Goal: Task Accomplishment & Management: Complete application form

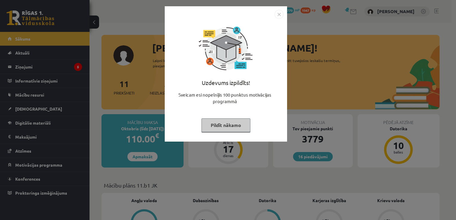
click at [223, 123] on button "Pildīt nākamo" at bounding box center [225, 125] width 49 height 14
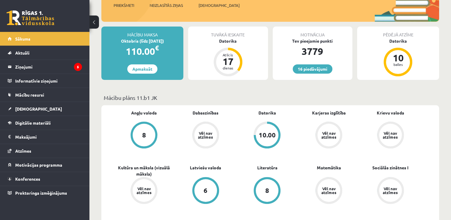
scroll to position [89, 0]
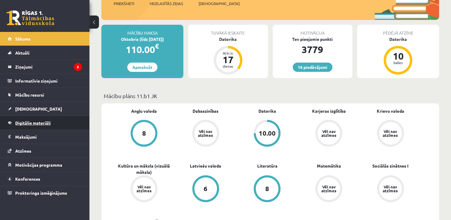
click at [29, 127] on link "Digitālie materiāli" at bounding box center [45, 123] width 74 height 14
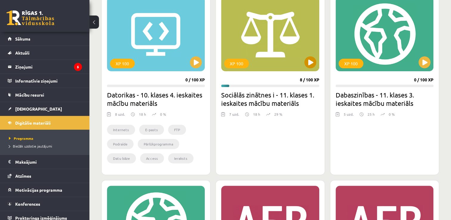
scroll to position [60, 0]
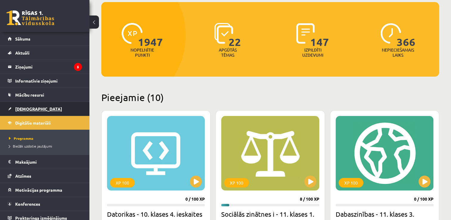
click at [18, 111] on link "[DEMOGRAPHIC_DATA]" at bounding box center [45, 109] width 74 height 14
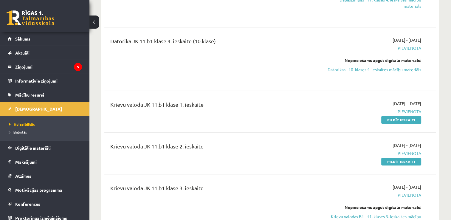
scroll to position [298, 0]
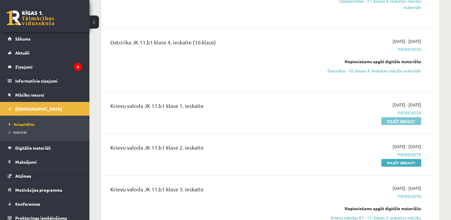
click at [392, 119] on link "Pildīt ieskaiti" at bounding box center [401, 121] width 40 height 8
click at [389, 161] on link "Pildīt ieskaiti" at bounding box center [401, 163] width 40 height 8
click at [389, 121] on link "Pildīt ieskaiti" at bounding box center [401, 121] width 40 height 8
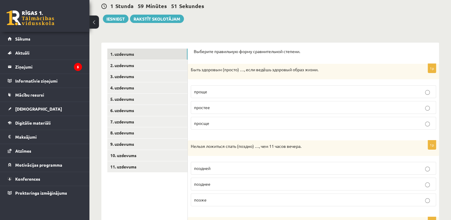
scroll to position [60, 0]
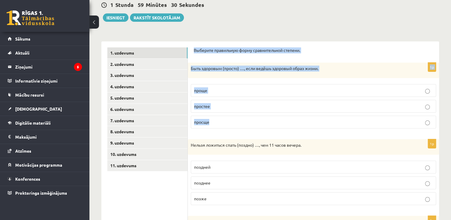
drag, startPoint x: 194, startPoint y: 47, endPoint x: 230, endPoint y: 116, distance: 77.9
copy form "Выберите правильную форму сравнительной степени. 1p Быть здоровым (просто) …, е…"
click at [213, 92] on p "проще" at bounding box center [313, 90] width 239 height 6
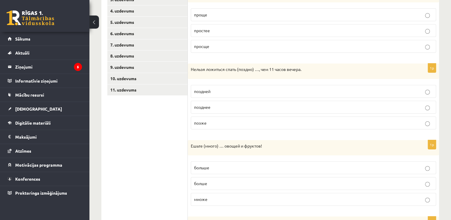
scroll to position [149, 0]
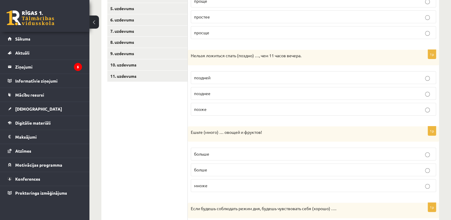
click at [237, 94] on p "позднее" at bounding box center [313, 93] width 239 height 6
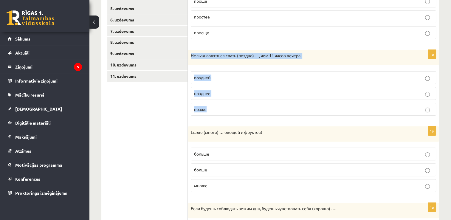
drag, startPoint x: 192, startPoint y: 55, endPoint x: 213, endPoint y: 104, distance: 53.6
click at [213, 104] on div "1p Нельзя ложиться спать (поздно) …, чем 11 часов вечера. поздней позднее позже" at bounding box center [313, 85] width 251 height 71
copy div "Нельзя ложиться спать (поздно) …, чем 11 часов вечера. поздней позднее позже"
click at [223, 110] on p "позже" at bounding box center [313, 109] width 239 height 6
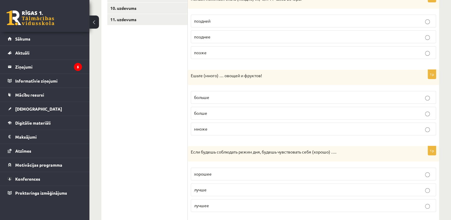
scroll to position [209, 0]
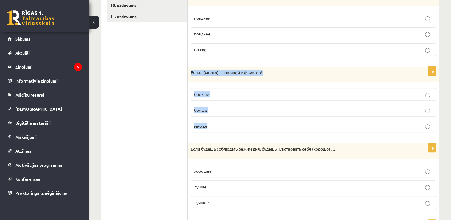
drag, startPoint x: 190, startPoint y: 73, endPoint x: 229, endPoint y: 121, distance: 61.4
click at [229, 121] on div "1p Ешьте (много) … овощей и фруктов! больше болше множе" at bounding box center [313, 102] width 251 height 71
copy div "Ешьте (много) … овощей и фруктов! больше болше множе"
click at [215, 98] on label "больше" at bounding box center [313, 94] width 245 height 13
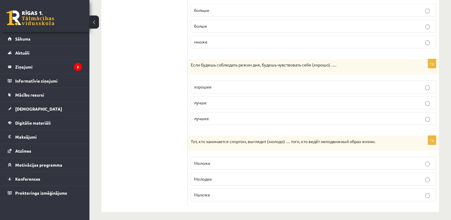
scroll to position [295, 0]
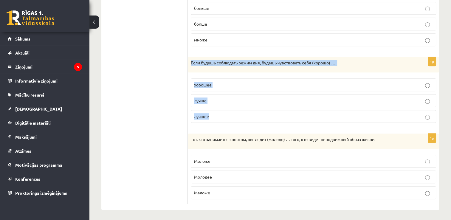
drag, startPoint x: 189, startPoint y: 61, endPoint x: 243, endPoint y: 115, distance: 76.1
click at [243, 115] on div "1p Если будешь соблюдать режим дня, будешь чувствовать себя (хорошо) …. хорошее…" at bounding box center [313, 92] width 251 height 71
copy div "Если будешь соблюдать режим дня, будешь чувствовать себя (хорошо) …. хорошее лу…"
click at [196, 98] on span "лучше" at bounding box center [200, 100] width 13 height 5
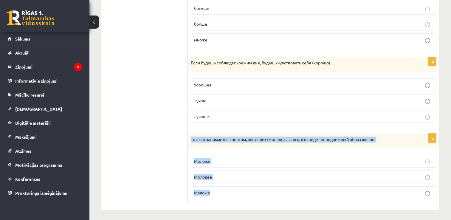
drag, startPoint x: 190, startPoint y: 137, endPoint x: 227, endPoint y: 196, distance: 70.9
click at [227, 196] on div "1p Тот, кто занимается спортом, выглядит (молодо) … того, кто ведёт неподвижный…" at bounding box center [313, 169] width 251 height 71
copy div "Тот, кто занимается спортом, выглядит (молодо) … того, кто ведёт неподвижный об…"
click at [204, 158] on span "Моложе" at bounding box center [202, 160] width 16 height 5
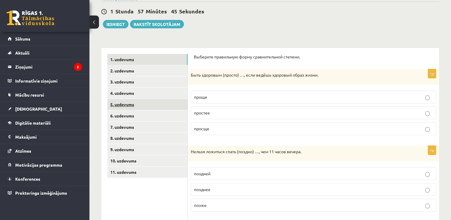
scroll to position [60, 0]
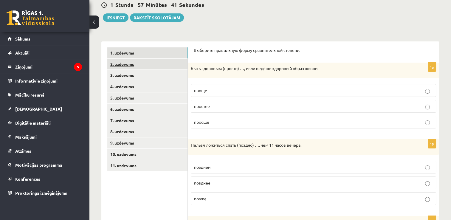
click at [119, 67] on link "2. uzdevums" at bounding box center [147, 64] width 80 height 11
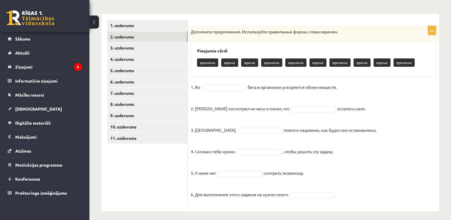
scroll to position [89, 0]
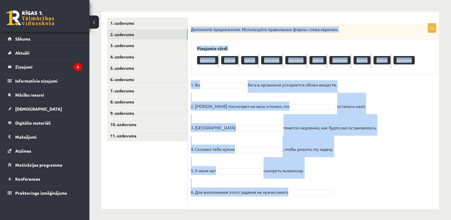
drag, startPoint x: 190, startPoint y: 28, endPoint x: 307, endPoint y: 191, distance: 201.2
click at [307, 191] on div "6p Дополните предложения. Используйте правильные формы слова «время». Pieejamie…" at bounding box center [313, 113] width 251 height 179
copy div "Дополните предложения. Используйте правильные формы слова «время». Pieejamie vā…"
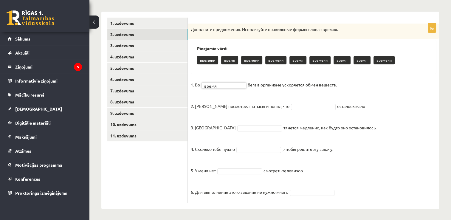
click at [290, 110] on fieldset "1. Во время ***** бега в организме ускоряется обмен веществ. 2. Андрис посмотре…" at bounding box center [313, 140] width 245 height 120
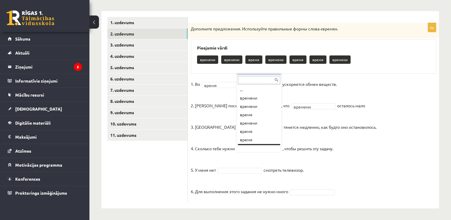
scroll to position [7, 0]
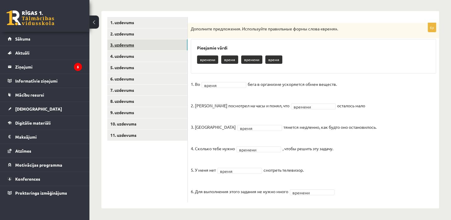
click at [141, 47] on link "3. uzdevums" at bounding box center [147, 44] width 80 height 11
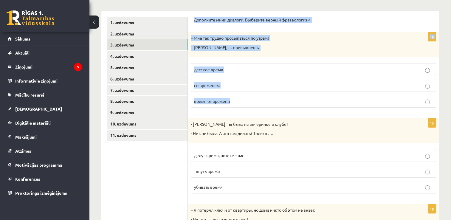
drag, startPoint x: 193, startPoint y: 18, endPoint x: 236, endPoint y: 98, distance: 90.6
click at [236, 98] on form "Дополните мини-диалоги. Выберите верный фразеологизм. 1p – Мне так трудно просы…" at bounding box center [313, 196] width 239 height 359
copy form "Дополните мини-диалоги. Выберите верный фразеологизм. 1p – Мне так трудно просы…"
click at [207, 84] on span "со временем" at bounding box center [207, 85] width 26 height 5
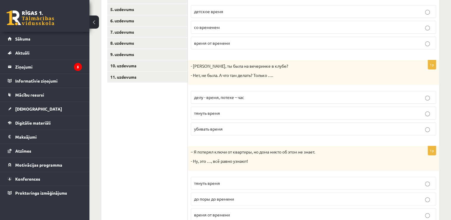
scroll to position [150, 0]
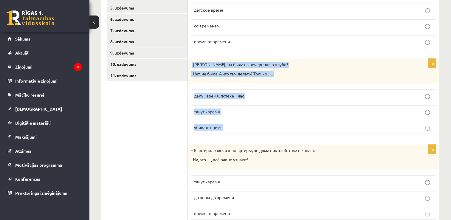
drag, startPoint x: 192, startPoint y: 64, endPoint x: 247, endPoint y: 122, distance: 79.3
click at [247, 122] on div "1p - Элиза, ты была на вечеринке в клубе? - Нет, не была. А что там делать? Тол…" at bounding box center [313, 99] width 251 height 80
copy div "Элиза, ты была на вечеринке в клубе? - Нет, не была. А что там делать? Только ……"
click at [216, 127] on span "убивать время" at bounding box center [208, 127] width 29 height 5
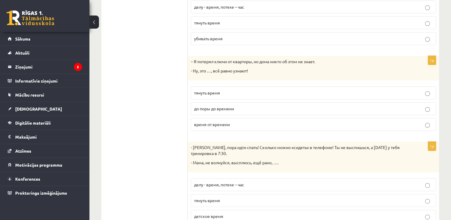
scroll to position [239, 0]
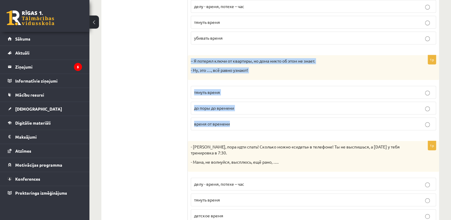
drag, startPoint x: 189, startPoint y: 60, endPoint x: 244, endPoint y: 116, distance: 79.1
click at [244, 116] on div "1p – Я потерял ключи от квартиры, но дома никто об этом не знает. - Ну, это …, …" at bounding box center [313, 95] width 251 height 80
copy div "– Я потерял ключи от квартиры, но дома никто об этом не знает. - Ну, это …, всё…"
click at [213, 107] on span "до поры до времени" at bounding box center [214, 107] width 40 height 5
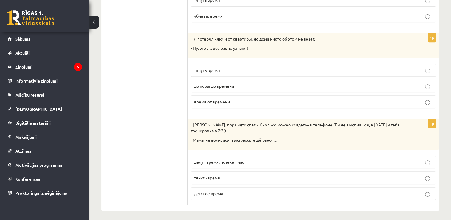
scroll to position [262, 0]
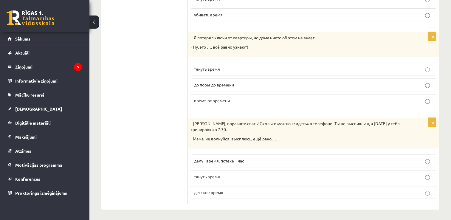
drag, startPoint x: 187, startPoint y: 121, endPoint x: 258, endPoint y: 177, distance: 90.0
click at [258, 177] on div "**********" at bounding box center [270, 24] width 338 height 371
drag, startPoint x: 258, startPoint y: 177, endPoint x: 162, endPoint y: 142, distance: 101.5
click at [162, 142] on ul "1. uzdevums 2. uzdevums 3. uzdevums 4. uzdevums 5. uzdevums 6. uzdevums 7. uzde…" at bounding box center [147, 24] width 80 height 359
click at [174, 129] on ul "1. uzdevums 2. uzdevums 3. uzdevums 4. uzdevums 5. uzdevums 6. uzdevums 7. uzde…" at bounding box center [147, 24] width 80 height 359
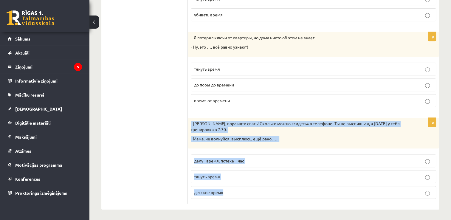
drag, startPoint x: 190, startPoint y: 122, endPoint x: 241, endPoint y: 186, distance: 81.9
click at [241, 186] on div "1p - Антон, пора идти спать! Сколько можно «сидеть» в телефоне! Ты не выспишься…" at bounding box center [313, 161] width 251 height 86
copy div "- Антон, пора идти спать! Сколько можно «сидеть» в телефоне! Ты не выспишься, а…"
click at [243, 159] on span "делу - время, потехе – час" at bounding box center [219, 160] width 50 height 5
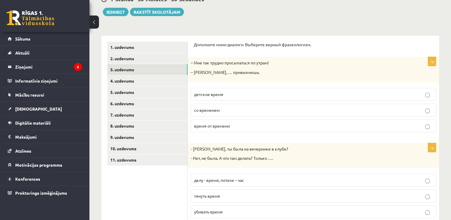
scroll to position [24, 0]
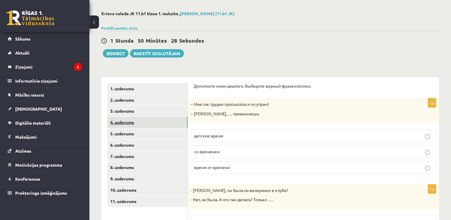
click at [154, 125] on link "4. uzdevums" at bounding box center [147, 122] width 80 height 11
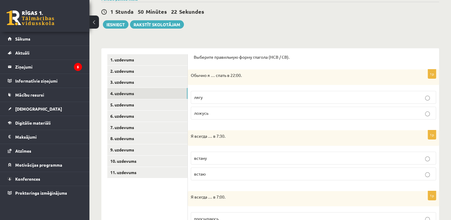
scroll to position [54, 0]
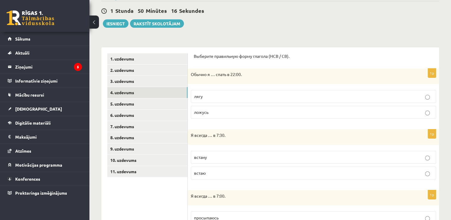
click at [211, 114] on p "ложусь" at bounding box center [313, 112] width 239 height 6
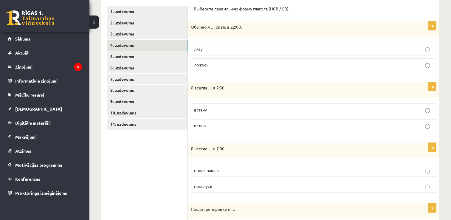
scroll to position [113, 0]
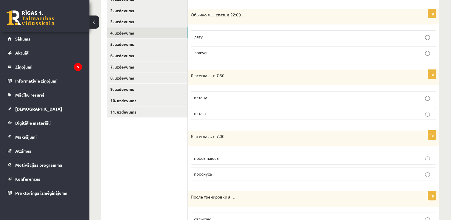
click at [241, 116] on p "встаю" at bounding box center [313, 113] width 239 height 6
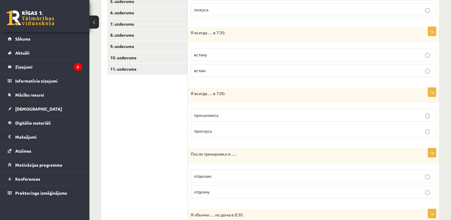
scroll to position [173, 0]
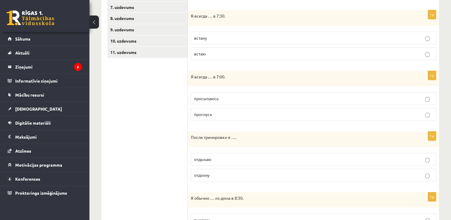
click at [244, 98] on p "просыпаюсь" at bounding box center [313, 98] width 239 height 6
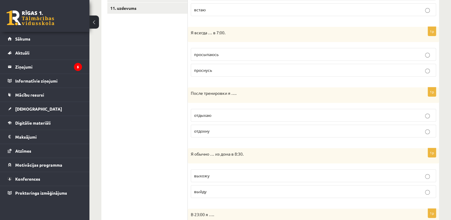
scroll to position [233, 0]
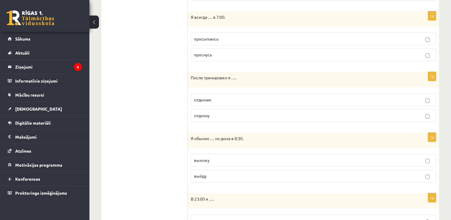
click at [268, 100] on p "отдыхаю" at bounding box center [313, 100] width 239 height 6
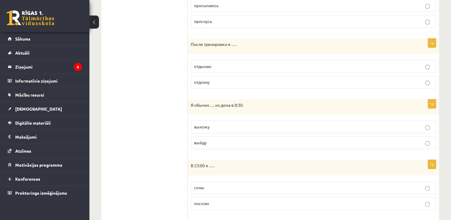
scroll to position [292, 0]
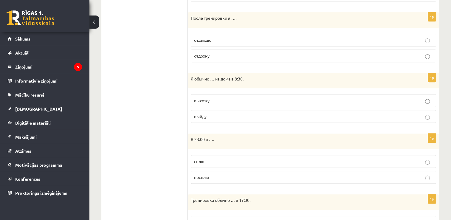
click at [281, 100] on p "выхожу" at bounding box center [313, 100] width 239 height 6
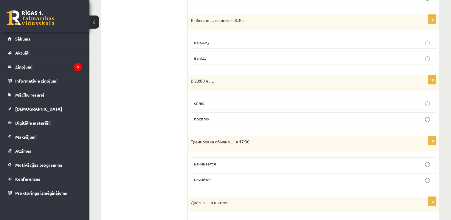
scroll to position [352, 0]
click at [268, 104] on label "сплю" at bounding box center [313, 101] width 245 height 13
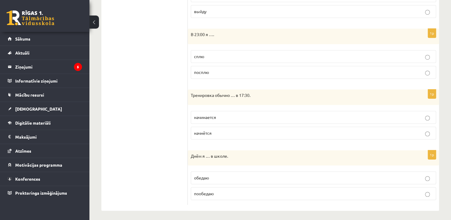
scroll to position [398, 0]
click at [263, 111] on label "начинается" at bounding box center [313, 116] width 245 height 13
click at [251, 176] on p "обедаю" at bounding box center [313, 177] width 239 height 6
drag, startPoint x: 188, startPoint y: 152, endPoint x: 226, endPoint y: 189, distance: 52.7
click at [226, 189] on div "1p Днём я … в школе. обедаю пообедаю" at bounding box center [313, 177] width 251 height 55
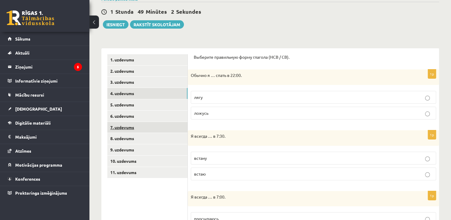
scroll to position [60, 0]
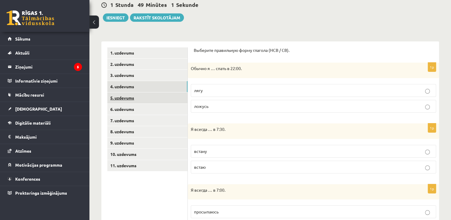
click at [122, 97] on link "5. uzdevums" at bounding box center [147, 97] width 80 height 11
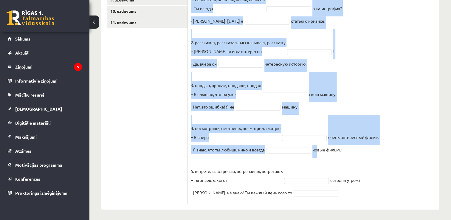
scroll to position [204, 0]
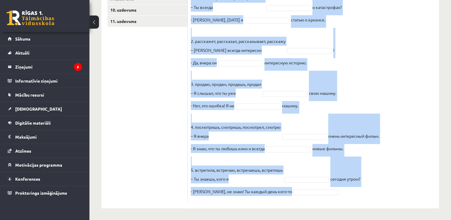
drag, startPoint x: 190, startPoint y: 28, endPoint x: 345, endPoint y: 197, distance: 229.1
click at [345, 197] on div "10p Выберите правильную форму глагола (НСВ / СВ). Pieejamie vārdi смотришь расс…" at bounding box center [313, 55] width 251 height 293
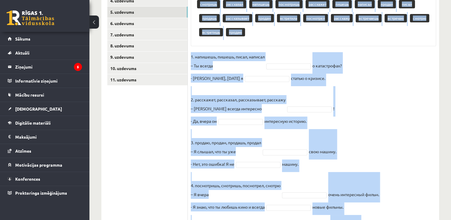
scroll to position [144, 0]
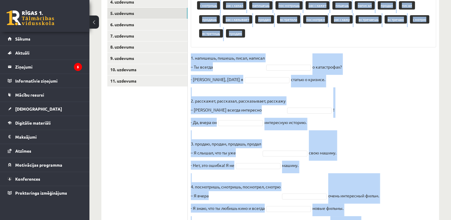
click at [378, 100] on fieldset "1. напишешь, пишешь, писал, написал – Ты всегда о катастрофах? - Нет, вчера я с…" at bounding box center [313, 156] width 245 height 206
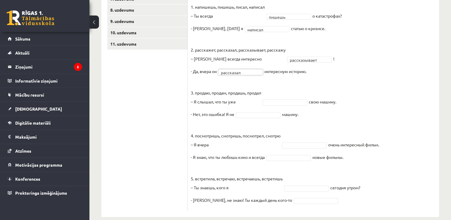
scroll to position [190, 0]
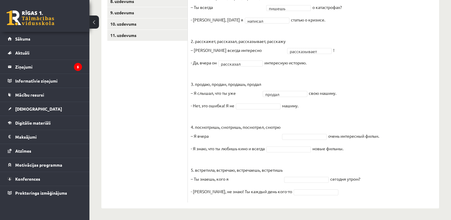
drag, startPoint x: 315, startPoint y: 109, endPoint x: 191, endPoint y: 85, distance: 125.8
click at [191, 85] on fieldset "**********" at bounding box center [313, 97] width 245 height 206
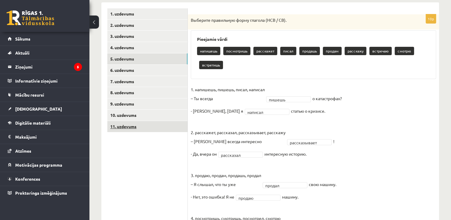
scroll to position [89, 0]
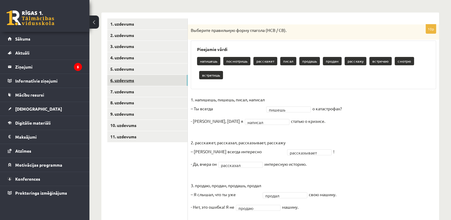
click at [123, 78] on link "6. uzdevums" at bounding box center [147, 80] width 80 height 11
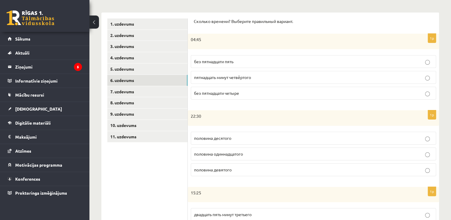
click at [222, 59] on span "без пятнадцати пять" at bounding box center [213, 61] width 39 height 5
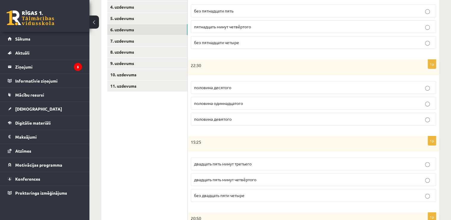
scroll to position [148, 0]
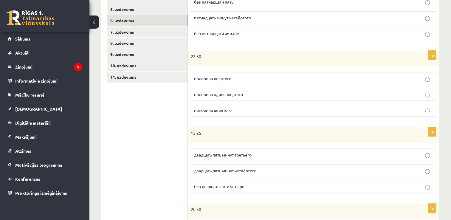
click at [246, 94] on p "половина одиннадцатого" at bounding box center [313, 94] width 239 height 6
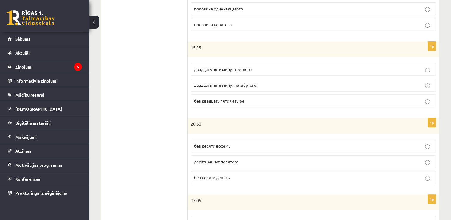
scroll to position [238, 0]
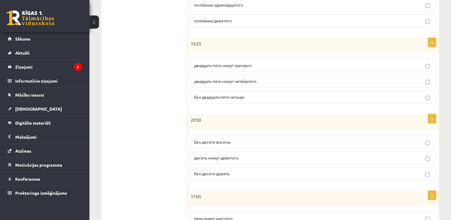
click at [201, 66] on span "двадцать пять минут третьего" at bounding box center [223, 65] width 58 height 5
click at [235, 83] on p "двадцать пять минут четвёртого" at bounding box center [313, 81] width 239 height 6
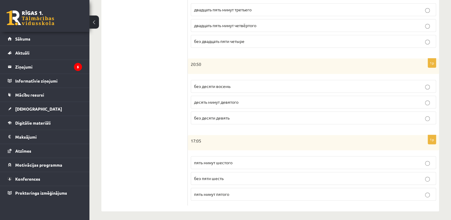
scroll to position [295, 0]
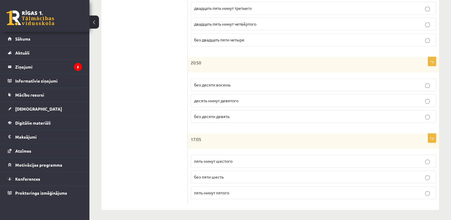
click at [355, 116] on p "без десяти девять" at bounding box center [313, 116] width 239 height 6
click at [228, 162] on p "пять минут шестого" at bounding box center [313, 161] width 239 height 6
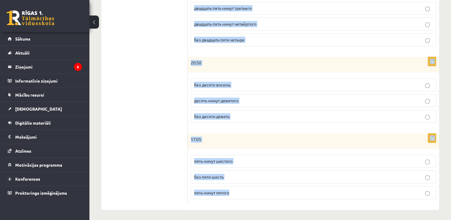
drag, startPoint x: 190, startPoint y: 43, endPoint x: 240, endPoint y: 196, distance: 161.0
click at [240, 196] on form "Сколько времени? Выберите правильный вариант. 1p 04:45 без пятнадцати пять пятн…" at bounding box center [313, 8] width 239 height 392
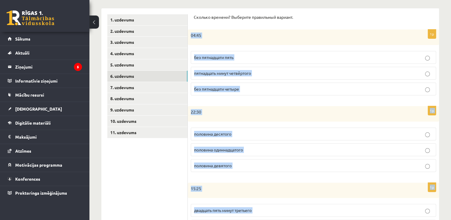
scroll to position [86, 0]
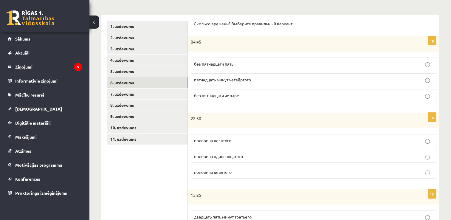
click at [407, 27] on div "Сколько времени? Выберите правильный вариант." at bounding box center [313, 26] width 239 height 10
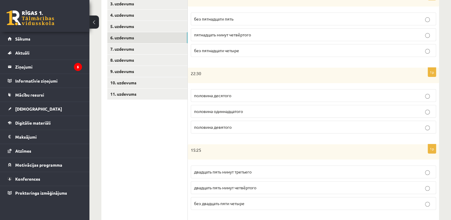
scroll to position [116, 0]
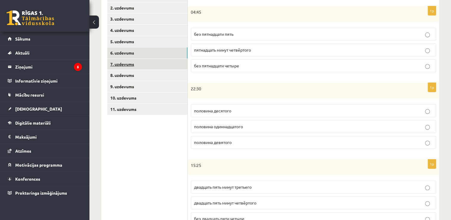
click at [122, 62] on link "7. uzdevums" at bounding box center [147, 64] width 80 height 11
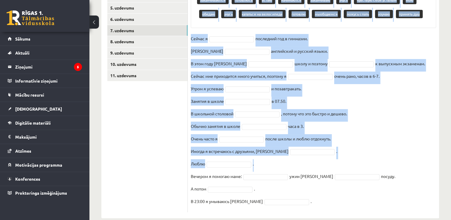
scroll to position [160, 0]
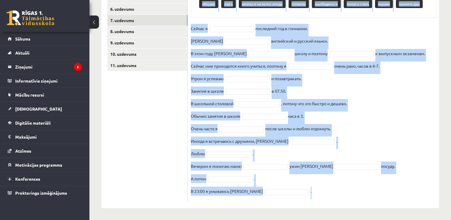
drag, startPoint x: 191, startPoint y: 47, endPoint x: 306, endPoint y: 193, distance: 187.2
click at [306, 193] on div "16p Выберите правильную форму глагола Pieejamie vārdi заканчиваются готовлюсь в…" at bounding box center [313, 77] width 251 height 249
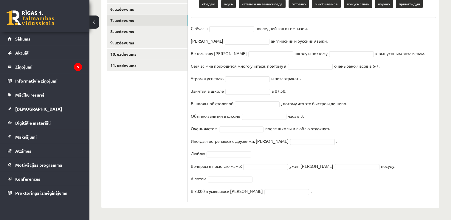
click at [105, 127] on div "1. uzdevums 2. uzdevums 3. uzdevums 4. uzdevums 5. uzdevums 6. uzdevums 7. uzde…" at bounding box center [144, 74] width 86 height 267
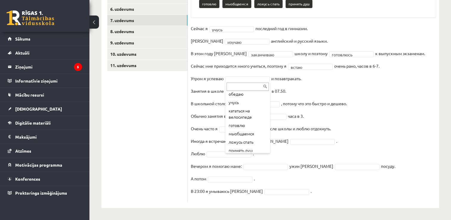
scroll to position [53, 0]
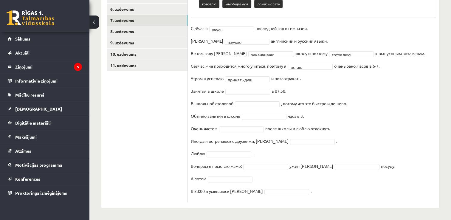
click at [236, 87] on fieldset "**********" at bounding box center [313, 111] width 245 height 175
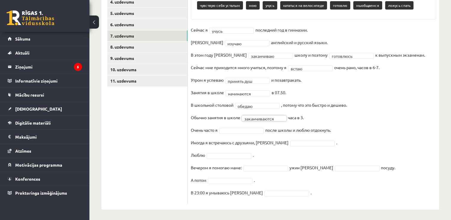
scroll to position [145, 0]
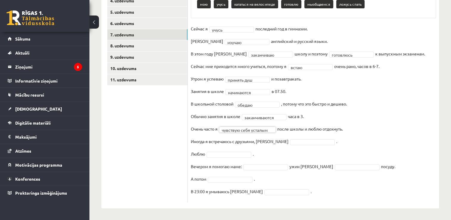
click at [287, 146] on fieldset "**********" at bounding box center [313, 111] width 245 height 175
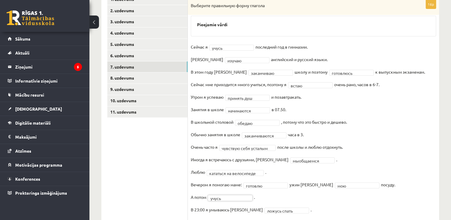
scroll to position [119, 0]
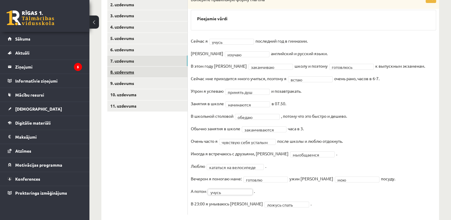
click at [126, 75] on link "8. uzdevums" at bounding box center [147, 71] width 80 height 11
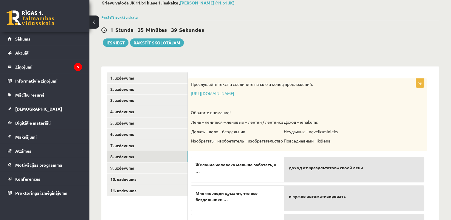
scroll to position [30, 0]
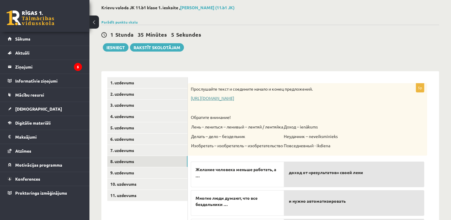
click at [234, 97] on link "https://www.zvaigzne.lv/upload/audio/100Urokov/2/49%202.mp3" at bounding box center [213, 97] width 44 height 5
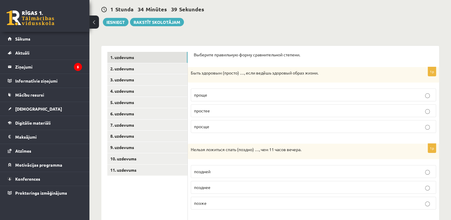
scroll to position [60, 0]
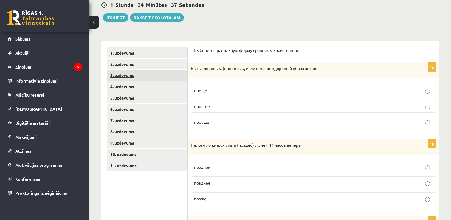
click at [150, 71] on link "3. uzdevums" at bounding box center [147, 75] width 80 height 11
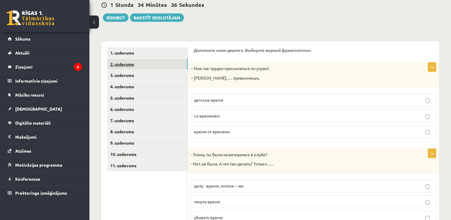
click at [156, 66] on link "2. uzdevums" at bounding box center [147, 64] width 80 height 11
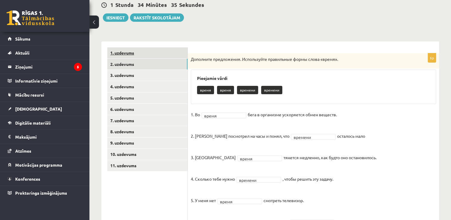
click at [153, 55] on link "1. uzdevums" at bounding box center [147, 52] width 80 height 11
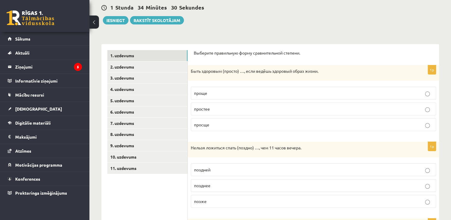
scroll to position [56, 0]
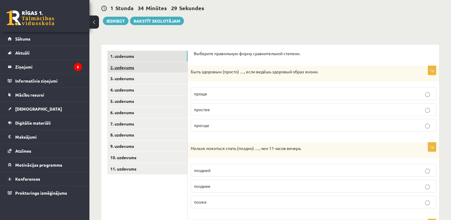
click at [168, 69] on link "2. uzdevums" at bounding box center [147, 67] width 80 height 11
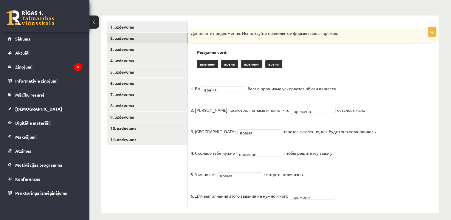
scroll to position [90, 0]
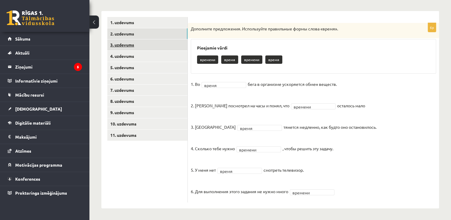
click at [129, 45] on link "3. uzdevums" at bounding box center [147, 44] width 80 height 11
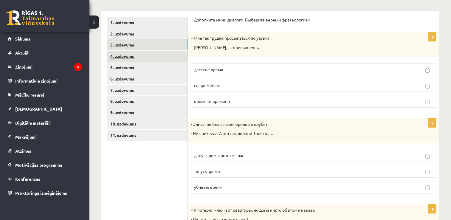
click at [126, 60] on link "4. uzdevums" at bounding box center [147, 56] width 80 height 11
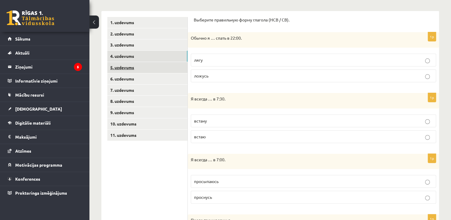
click at [126, 69] on link "5. uzdevums" at bounding box center [147, 67] width 80 height 11
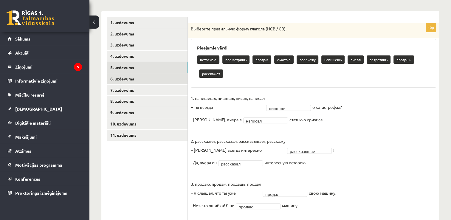
click at [130, 80] on link "6. uzdevums" at bounding box center [147, 78] width 80 height 11
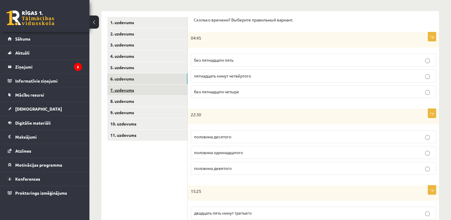
click at [137, 87] on link "7. uzdevums" at bounding box center [147, 90] width 80 height 11
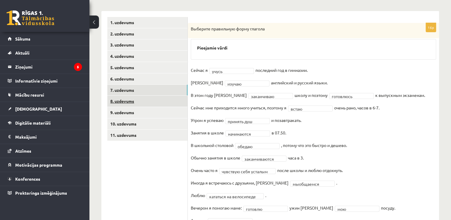
click at [137, 98] on link "8. uzdevums" at bounding box center [147, 101] width 80 height 11
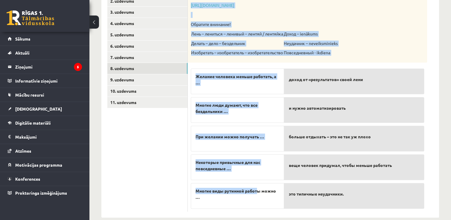
scroll to position [131, 0]
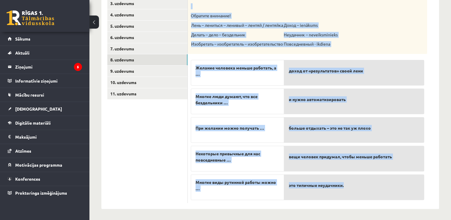
drag, startPoint x: 190, startPoint y: 44, endPoint x: 350, endPoint y: 190, distance: 216.6
click at [350, 190] on div "5p Прослушайте текст и соедините начало и конец предложений. https://www.zvaigz…" at bounding box center [307, 93] width 239 height 222
copy div "Прослушайте текст и соедините начало и конец предложений. https://www.zvaigzne.…"
click at [390, 32] on div "Прослушайте текст и соедините начало и конец предложений. https://www.zvaigzne.…" at bounding box center [307, 18] width 239 height 72
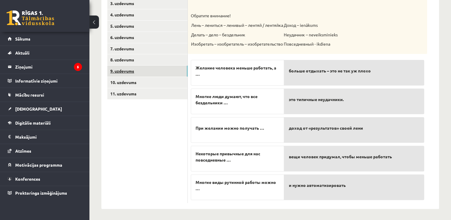
click at [128, 72] on link "9. uzdevums" at bounding box center [147, 71] width 80 height 11
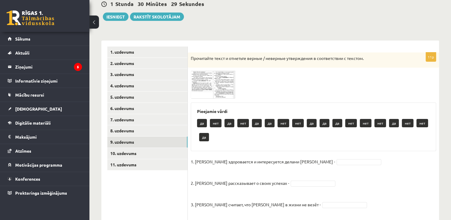
scroll to position [12, 0]
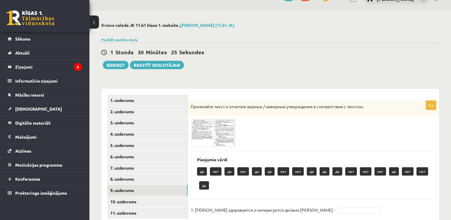
click at [224, 131] on img at bounding box center [213, 133] width 45 height 28
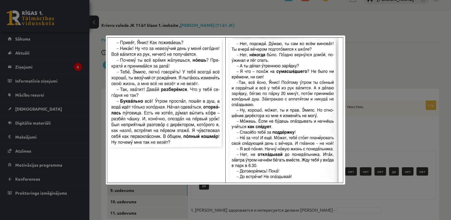
click at [354, 119] on div at bounding box center [225, 110] width 451 height 220
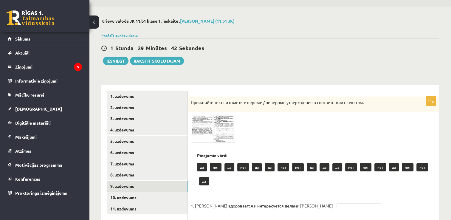
scroll to position [16, 0]
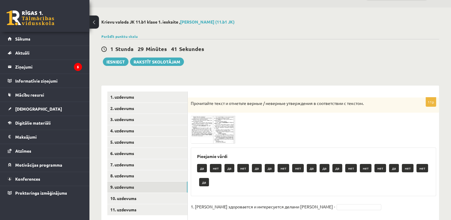
click at [218, 121] on img at bounding box center [213, 130] width 45 height 28
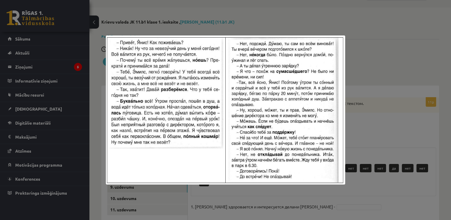
click at [410, 62] on div at bounding box center [225, 110] width 451 height 220
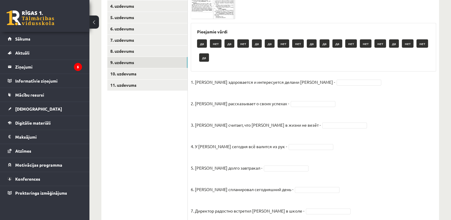
scroll to position [89, 0]
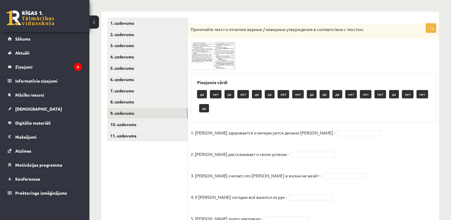
click at [233, 44] on img at bounding box center [213, 56] width 45 height 28
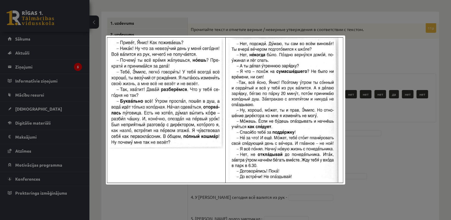
click at [377, 125] on div at bounding box center [225, 110] width 451 height 220
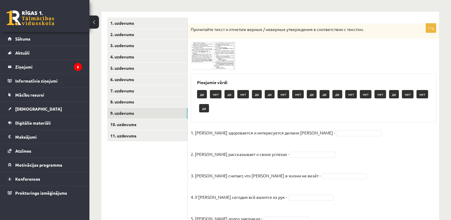
click at [219, 59] on img at bounding box center [213, 56] width 45 height 28
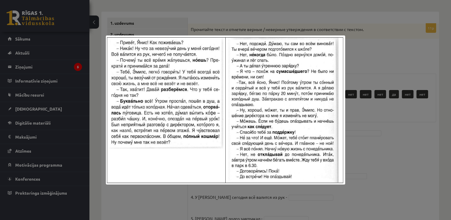
click at [387, 146] on div at bounding box center [225, 110] width 451 height 220
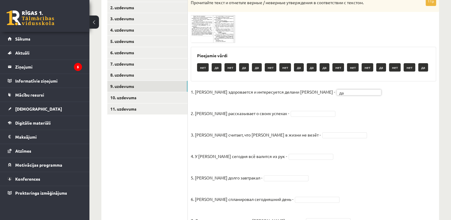
scroll to position [119, 0]
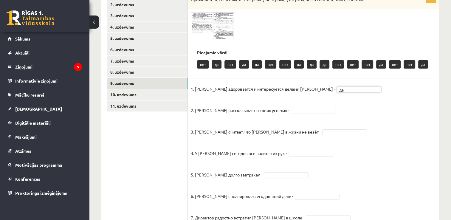
click at [212, 20] on img at bounding box center [213, 26] width 45 height 28
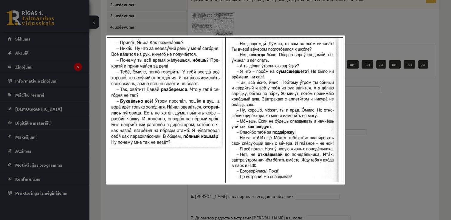
click at [399, 142] on div at bounding box center [225, 110] width 451 height 220
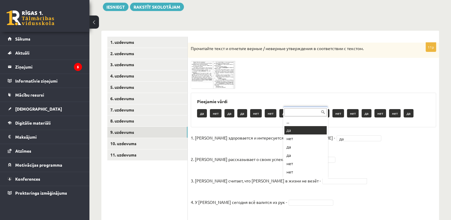
scroll to position [60, 0]
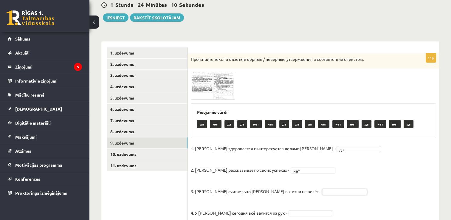
click at [201, 85] on img at bounding box center [213, 86] width 45 height 28
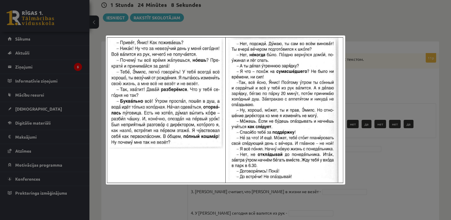
click at [403, 144] on div at bounding box center [225, 110] width 451 height 220
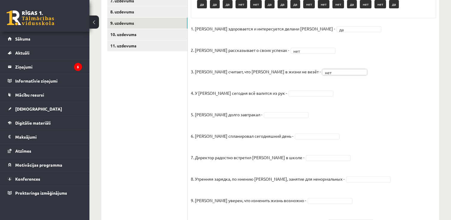
scroll to position [209, 0]
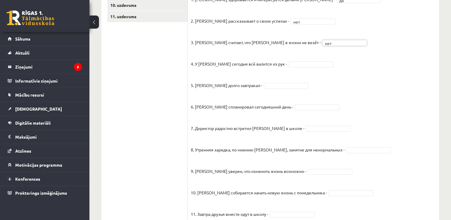
click at [292, 67] on fieldset "1. Эмилс здоровается и интересуется делами Яниса - да ** 2. Янис рассказывает о…" at bounding box center [313, 113] width 245 height 236
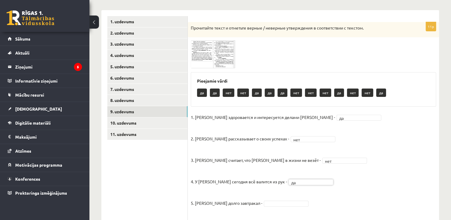
scroll to position [89, 0]
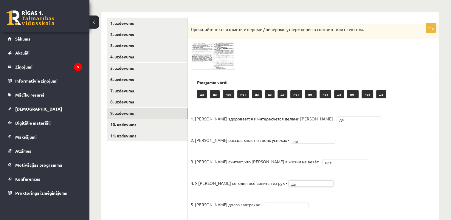
click at [221, 52] on img at bounding box center [213, 56] width 45 height 28
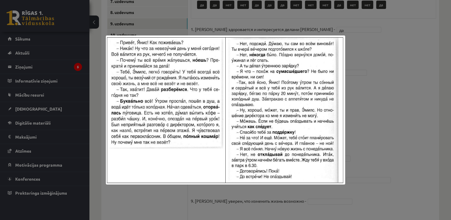
click at [410, 151] on div at bounding box center [225, 110] width 451 height 220
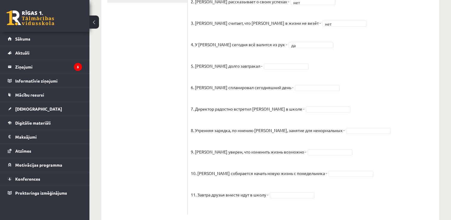
scroll to position [238, 0]
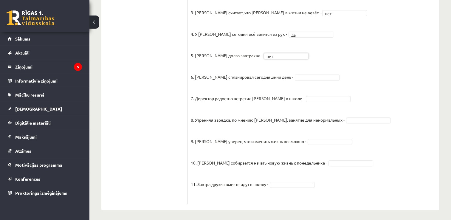
click at [318, 81] on fieldset "1. Эмилс здоровается и интересуется делами Яниса - да ** 2. Янис рассказывает о…" at bounding box center [313, 83] width 245 height 236
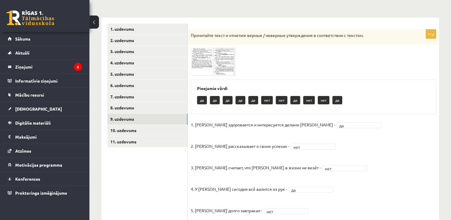
scroll to position [60, 0]
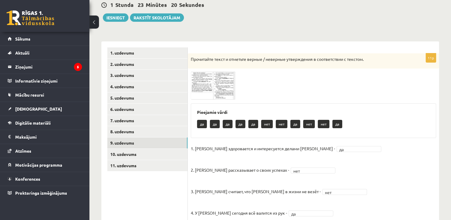
click at [202, 87] on img at bounding box center [213, 86] width 45 height 28
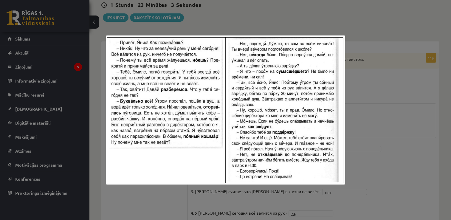
click at [368, 89] on div at bounding box center [225, 110] width 451 height 220
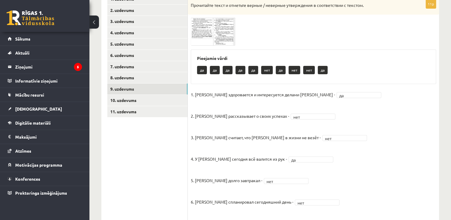
scroll to position [91, 0]
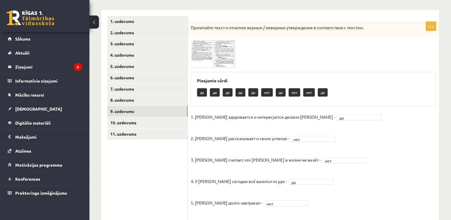
click at [238, 60] on div at bounding box center [313, 54] width 245 height 28
click at [227, 60] on img at bounding box center [213, 54] width 45 height 28
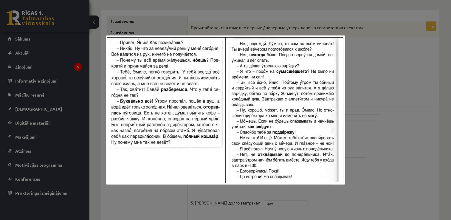
click at [398, 143] on div at bounding box center [225, 110] width 451 height 220
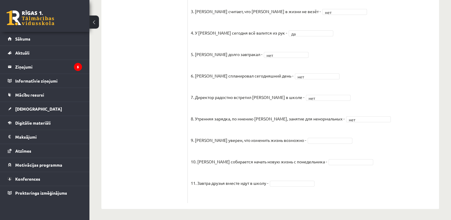
scroll to position [240, 0]
click at [341, 122] on fieldset "1. Эмилс здоровается и интересуется делами Яниса - да ** 2. Янис рассказывает о…" at bounding box center [313, 81] width 245 height 236
click at [308, 144] on fieldset "1. Эмилс здоровается и интересуется делами Яниса - да ** 2. Янис рассказывает о…" at bounding box center [313, 81] width 245 height 236
click at [318, 143] on fieldset "1. Эмилс здоровается и интересуется делами Яниса - да ** 2. Янис рассказывает о…" at bounding box center [313, 81] width 245 height 236
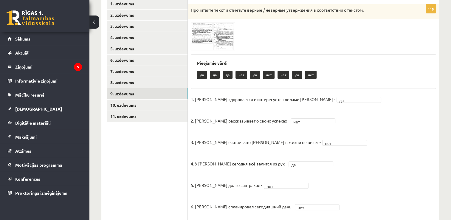
scroll to position [91, 0]
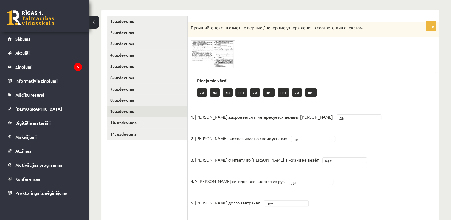
click at [219, 57] on img at bounding box center [213, 54] width 45 height 28
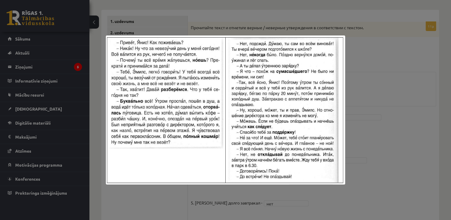
click at [371, 143] on div at bounding box center [225, 110] width 451 height 220
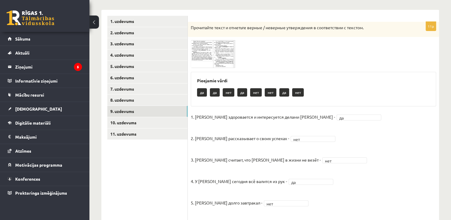
drag, startPoint x: 245, startPoint y: 47, endPoint x: 227, endPoint y: 48, distance: 17.6
click at [243, 47] on div at bounding box center [313, 54] width 245 height 28
click at [218, 49] on span at bounding box center [214, 54] width 10 height 10
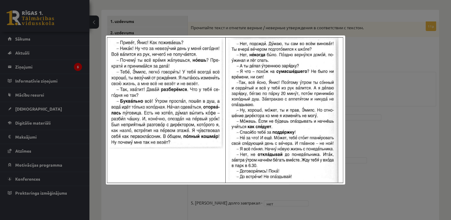
click at [359, 139] on div at bounding box center [225, 110] width 451 height 220
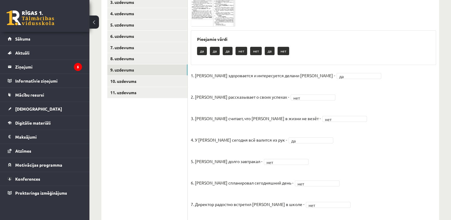
scroll to position [32, 0]
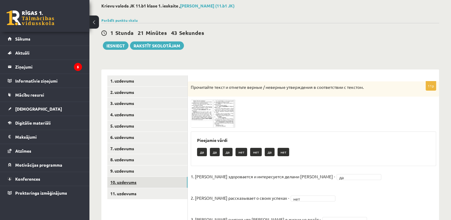
click at [138, 183] on link "10. uzdevums" at bounding box center [147, 182] width 80 height 11
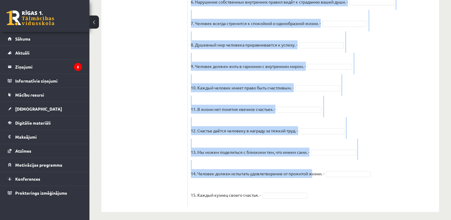
scroll to position [519, 0]
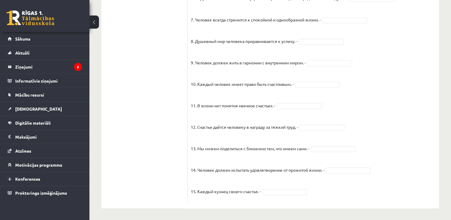
drag, startPoint x: 313, startPoint y: 170, endPoint x: 164, endPoint y: 114, distance: 159.4
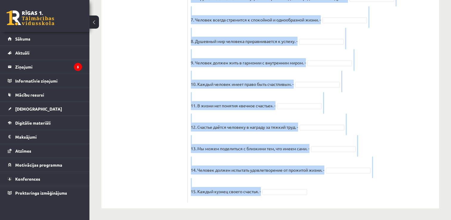
drag, startPoint x: 189, startPoint y: 76, endPoint x: 305, endPoint y: 186, distance: 160.1
copy div "Прочитайте текст и отметьте верные / неверные утверждения в соответствии с текс…"
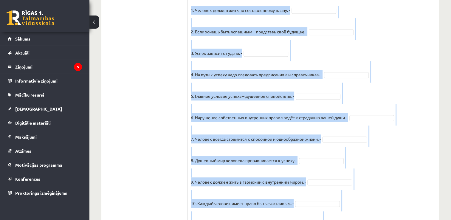
click at [407, 77] on fieldset "1. Человек должен жить по составленному плану. - 2. Если хочешь быть успешным –…" at bounding box center [313, 162] width 245 height 313
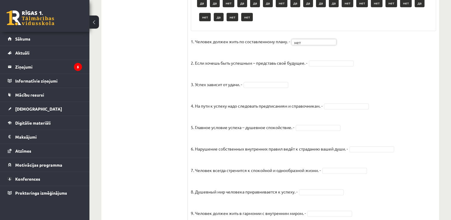
scroll to position [370, 0]
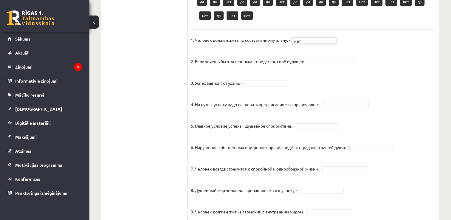
click at [373, 151] on fieldset "1. Человек должен жить по составленному плану. - нет *** 2. Если хочешь быть ус…" at bounding box center [313, 191] width 245 height 313
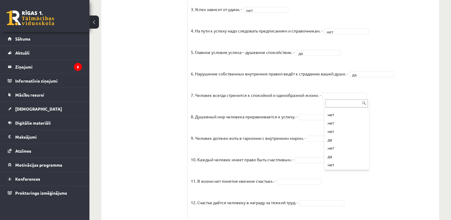
scroll to position [82, 0]
click at [327, 122] on fieldset "1. Человек должен жить по составленному плану. - нет *** 2. Если хочешь быть ус…" at bounding box center [313, 118] width 245 height 313
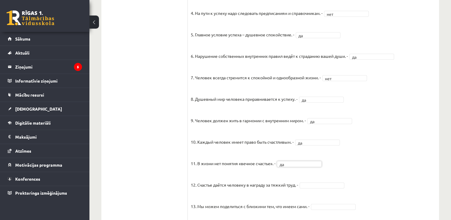
scroll to position [505, 0]
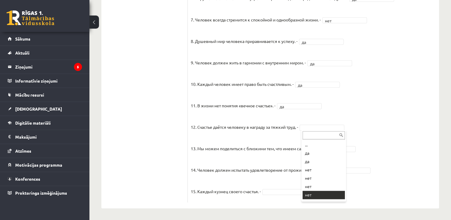
drag, startPoint x: 324, startPoint y: 191, endPoint x: 326, endPoint y: 171, distance: 19.8
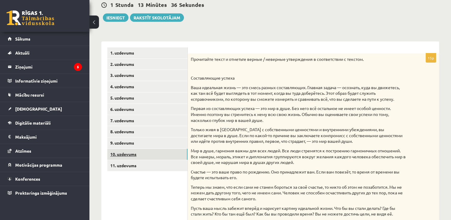
scroll to position [58, 0]
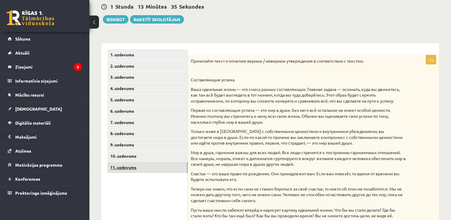
click at [135, 171] on link "11. uzdevums" at bounding box center [147, 167] width 80 height 11
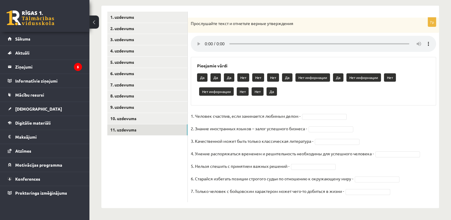
scroll to position [95, 0]
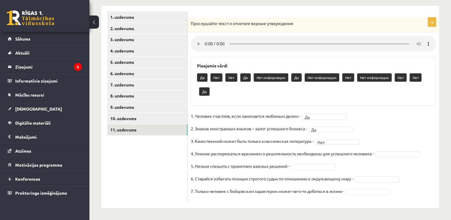
click at [383, 195] on fieldset "1. Человек счастлив, если занимается любимым делом - Да ** 2. Знание иностранны…" at bounding box center [313, 155] width 245 height 88
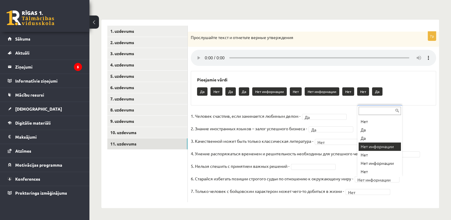
scroll to position [7, 0]
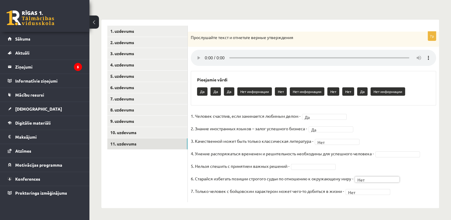
click at [312, 172] on fieldset "1. Человек счастлив, если занимается любимым делом - Да ** 2. Знание иностранны…" at bounding box center [313, 155] width 245 height 88
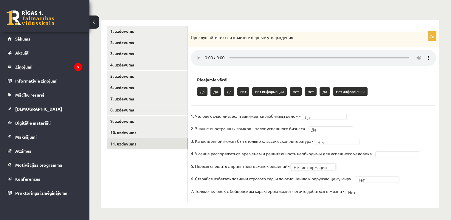
click at [411, 158] on fieldset "**********" at bounding box center [313, 155] width 245 height 88
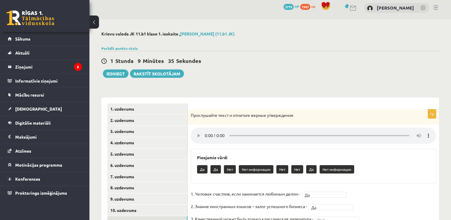
scroll to position [0, 0]
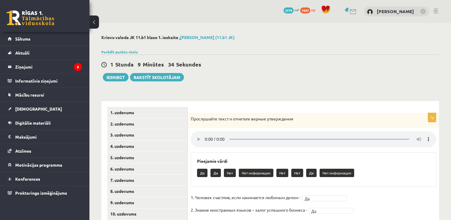
click at [353, 99] on div "**********" at bounding box center [270, 192] width 338 height 194
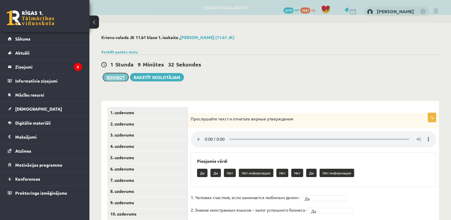
click at [117, 78] on button "Iesniegt" at bounding box center [116, 77] width 26 height 8
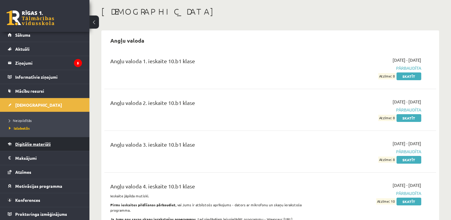
scroll to position [30, 0]
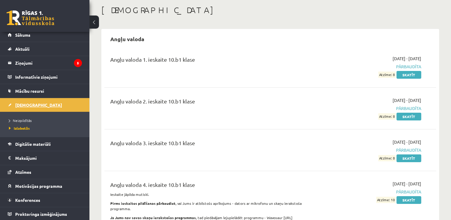
click at [28, 101] on link "[DEMOGRAPHIC_DATA]" at bounding box center [45, 105] width 74 height 14
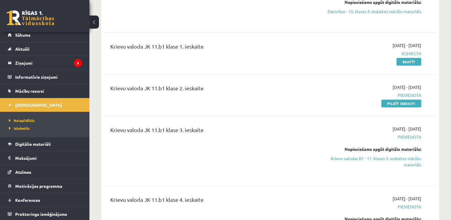
scroll to position [358, 0]
click at [391, 103] on link "Pildīt ieskaiti" at bounding box center [401, 103] width 40 height 8
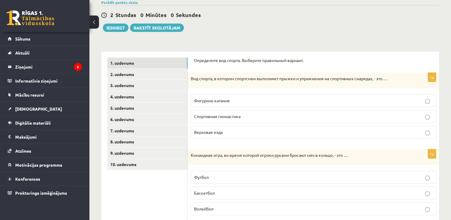
scroll to position [60, 0]
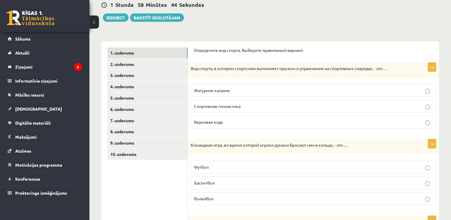
click at [266, 105] on p "Спортивная гимнастика" at bounding box center [313, 106] width 239 height 6
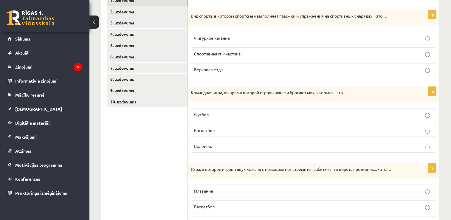
scroll to position [119, 0]
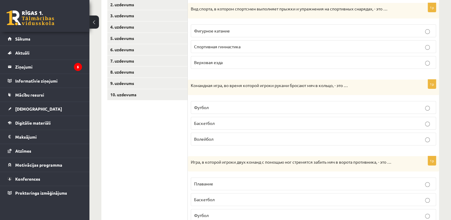
click at [200, 125] on span "Баскетбол" at bounding box center [204, 122] width 21 height 5
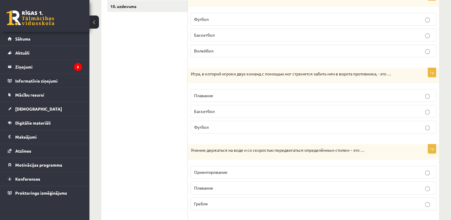
scroll to position [209, 0]
click at [194, 126] on span "Футбол" at bounding box center [201, 125] width 15 height 5
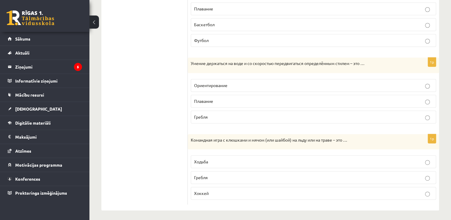
scroll to position [295, 0]
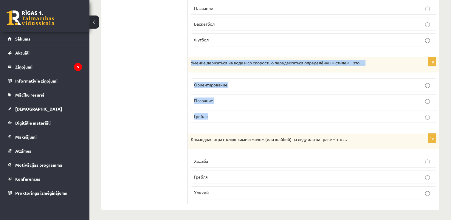
drag, startPoint x: 191, startPoint y: 59, endPoint x: 221, endPoint y: 111, distance: 59.3
click at [221, 111] on div "1p Умение держаться на воде и со скоростью передвигаться определённым стилем – …" at bounding box center [313, 92] width 251 height 71
copy div "Умение держаться на воде и со скоростью передвигаться определённым стилем – это…"
click at [202, 100] on span "Плавание" at bounding box center [203, 100] width 19 height 5
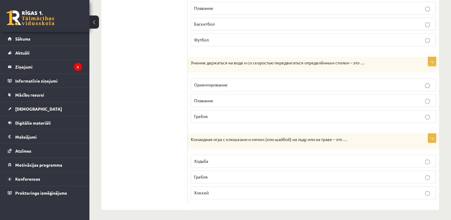
click at [261, 194] on label "Хоккей" at bounding box center [313, 192] width 245 height 13
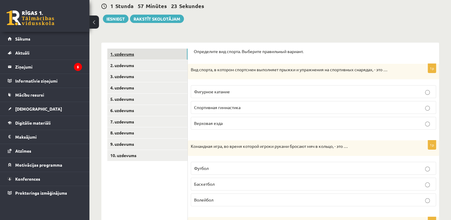
scroll to position [56, 0]
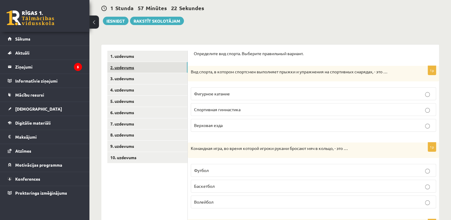
click at [127, 68] on link "2. uzdevums" at bounding box center [147, 67] width 80 height 11
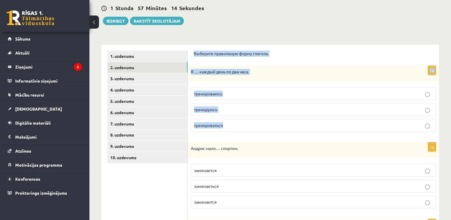
drag, startPoint x: 193, startPoint y: 54, endPoint x: 257, endPoint y: 126, distance: 95.8
copy form "Выберите правильную форму глагола. 1p Я … каждый день по два часа. тренироваюсь…"
click at [218, 111] on p "тренируюсь" at bounding box center [313, 109] width 239 height 6
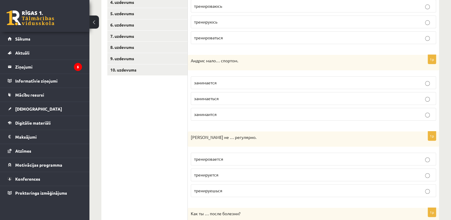
scroll to position [146, 0]
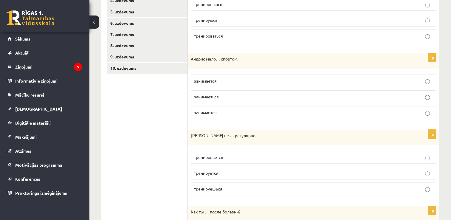
click at [224, 101] on label "занимаеться" at bounding box center [313, 96] width 245 height 13
drag, startPoint x: 188, startPoint y: 57, endPoint x: 232, endPoint y: 112, distance: 71.0
click at [232, 112] on div "1p Андрис мало… спортом. занимается занимаеться занимаится" at bounding box center [313, 88] width 251 height 71
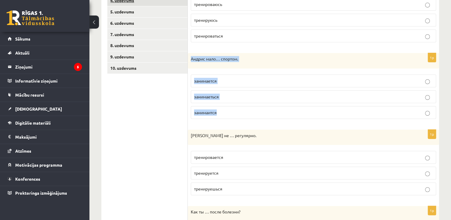
copy div "Андрис мало… спортом. занимается занимаеться занимаится"
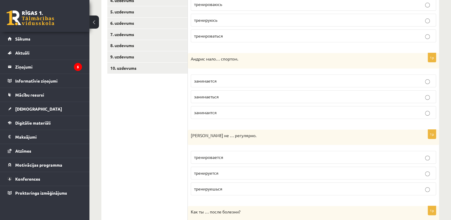
click at [233, 82] on p "занимается" at bounding box center [313, 81] width 239 height 6
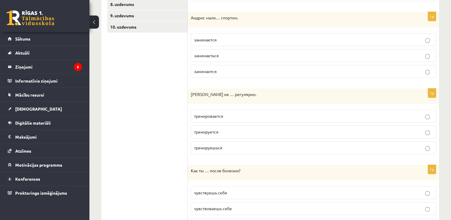
scroll to position [205, 0]
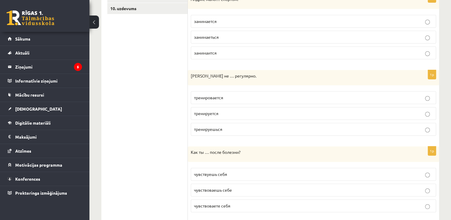
click at [211, 113] on span "тренируется" at bounding box center [206, 113] width 24 height 5
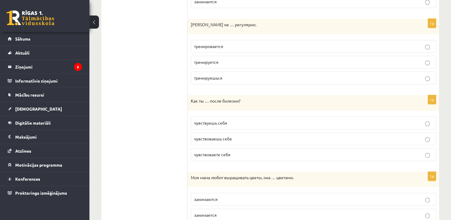
scroll to position [265, 0]
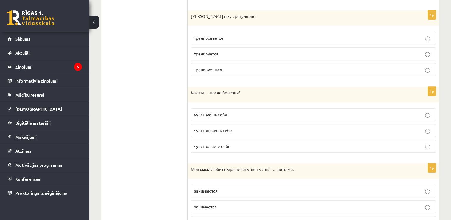
click at [222, 112] on span "чувствуешь себя" at bounding box center [210, 114] width 33 height 5
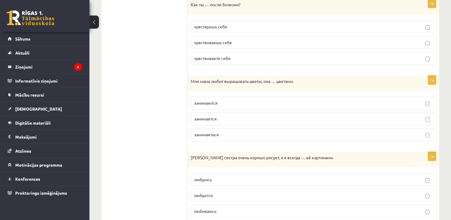
scroll to position [354, 0]
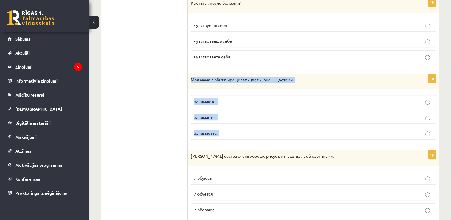
drag, startPoint x: 189, startPoint y: 78, endPoint x: 228, endPoint y: 131, distance: 65.6
click at [228, 131] on div "1p Моя мама любит выращивать цветы, она … цветами. занимаются занимается занима…" at bounding box center [313, 109] width 251 height 71
copy div "Моя мама любит выращивать цветы, она … цветами. занимаются занимается занимаеть…"
click at [258, 100] on p "занимаются" at bounding box center [313, 101] width 239 height 6
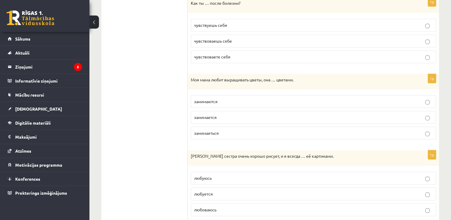
click at [221, 120] on label "занимается" at bounding box center [313, 117] width 245 height 13
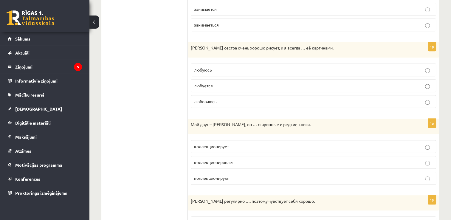
scroll to position [474, 0]
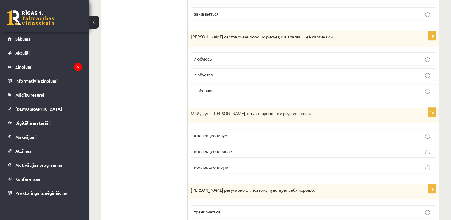
click at [218, 53] on label "любуюсь" at bounding box center [313, 58] width 245 height 13
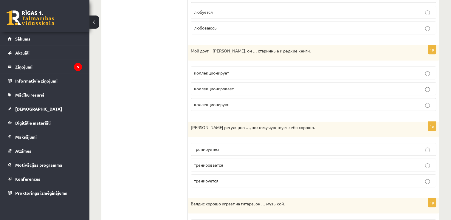
scroll to position [533, 0]
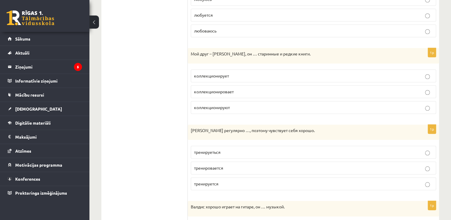
click at [226, 73] on span "коллекционирует" at bounding box center [211, 75] width 35 height 5
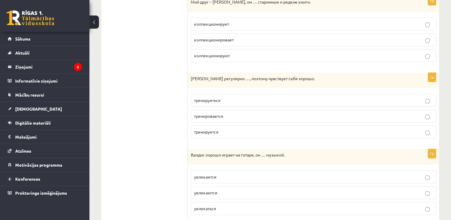
scroll to position [593, 0]
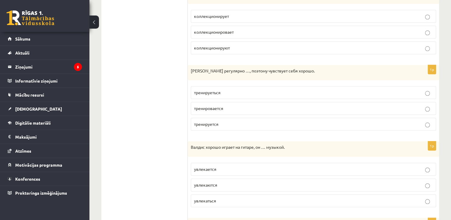
click at [231, 90] on p "тренируеться" at bounding box center [313, 92] width 239 height 6
click at [241, 121] on p "тренируется" at bounding box center [313, 124] width 239 height 6
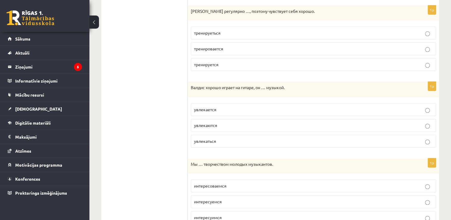
scroll to position [676, 0]
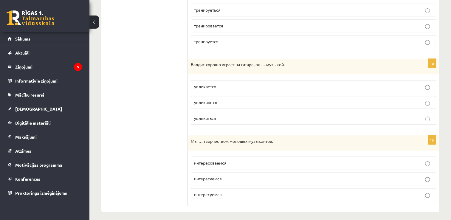
click at [261, 83] on p "увлекается" at bounding box center [313, 86] width 239 height 6
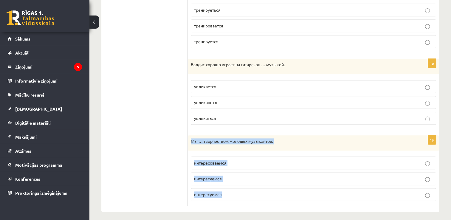
drag, startPoint x: 191, startPoint y: 138, endPoint x: 233, endPoint y: 193, distance: 69.8
click at [233, 193] on div "1p Мы … творчеством молодых музыкантов. интересоваемся интересуемся интересуимся" at bounding box center [313, 170] width 251 height 71
copy div "Мы … творчеством молодых музыкантов. интересоваемся интересуемся интересуимся"
click at [212, 162] on p "интересоваемся" at bounding box center [313, 163] width 239 height 6
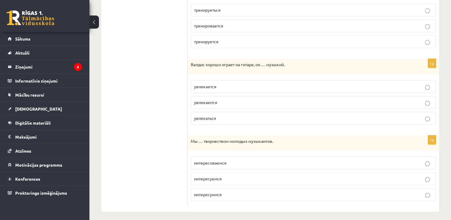
click at [204, 176] on span "интересуемся" at bounding box center [208, 178] width 28 height 5
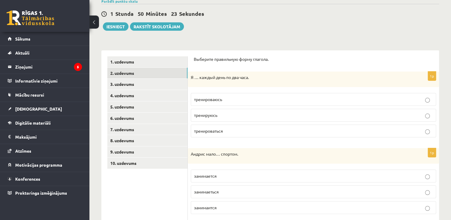
scroll to position [49, 0]
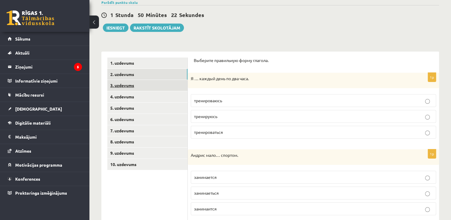
click at [123, 85] on link "3. uzdevums" at bounding box center [147, 85] width 80 height 11
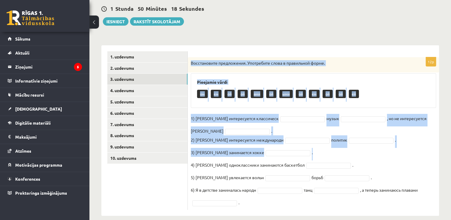
scroll to position [63, 0]
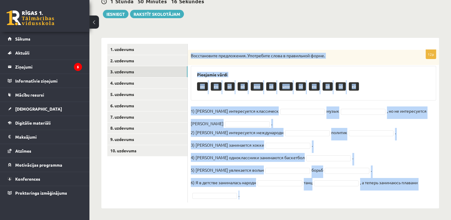
drag, startPoint x: 190, startPoint y: 68, endPoint x: 345, endPoint y: 194, distance: 199.6
click at [345, 194] on div "12p Восстановите предложения. Употребите слова в правильной форме. Pieejamie vā…" at bounding box center [313, 126] width 251 height 153
copy div "Восстановите предложения. Употребите слова в правильной форме. Pieejamie vārdi …"
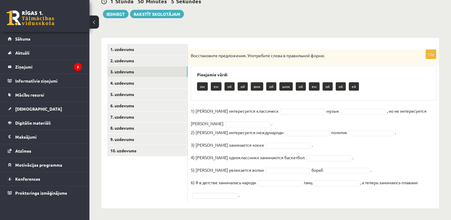
click at [117, 170] on ul "1. uzdevums 2. uzdevums 3. uzdevums 4. uzdevums 5. uzdevums 6. uzdevums 7. uzde…" at bounding box center [147, 123] width 80 height 159
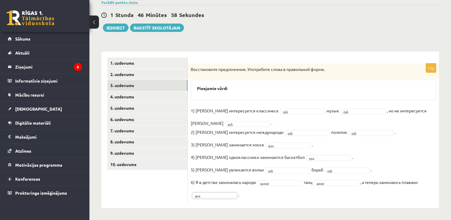
scroll to position [49, 0]
click at [142, 99] on link "4. uzdevums" at bounding box center [147, 97] width 80 height 11
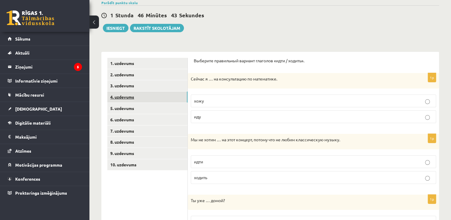
click at [132, 92] on link "4. uzdevums" at bounding box center [147, 97] width 80 height 11
click at [133, 88] on link "3. uzdevums" at bounding box center [147, 85] width 80 height 11
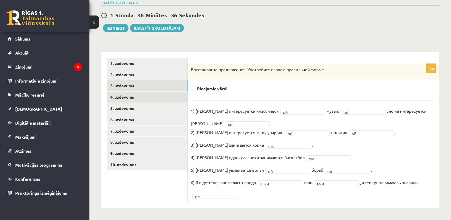
click at [133, 97] on link "4. uzdevums" at bounding box center [147, 97] width 80 height 11
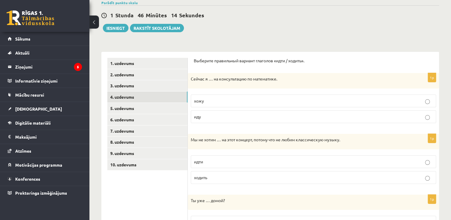
click at [212, 121] on label "иду" at bounding box center [313, 116] width 245 height 13
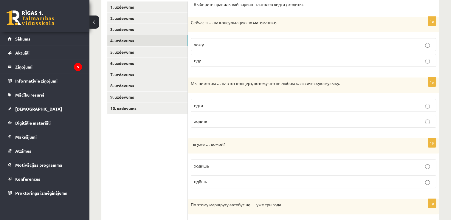
scroll to position [109, 0]
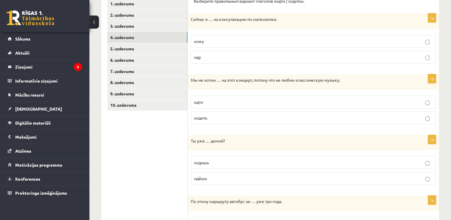
click at [205, 101] on p "идти" at bounding box center [313, 102] width 239 height 6
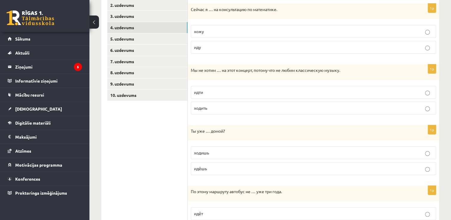
scroll to position [168, 0]
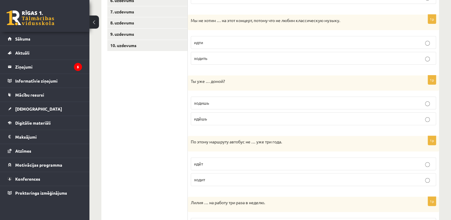
click at [196, 119] on span "идёшь" at bounding box center [200, 118] width 13 height 5
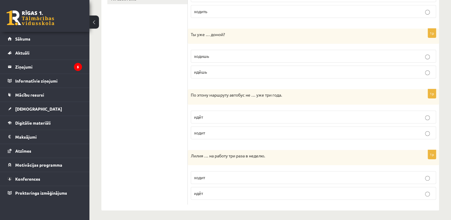
scroll to position [216, 0]
click at [245, 133] on p "ходит" at bounding box center [313, 131] width 239 height 6
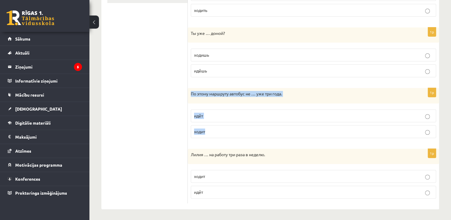
drag, startPoint x: 191, startPoint y: 95, endPoint x: 227, endPoint y: 139, distance: 56.8
click at [227, 139] on div "1p По этому маршруту автобус не … уже три года. идёт ходит" at bounding box center [313, 115] width 251 height 55
copy div "По этому маршруту автобус не … уже три года. идёт ходит"
click at [147, 171] on ul "1. uzdevums 2. uzdevums 3. uzdevums 4. uzdevums 5. uzdevums 6. uzdevums 7. uzde…" at bounding box center [147, 47] width 80 height 313
click at [213, 170] on label "ходит" at bounding box center [313, 176] width 245 height 13
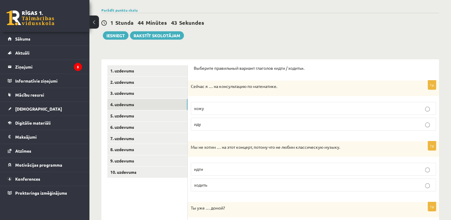
scroll to position [60, 0]
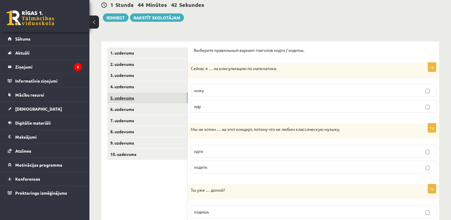
click at [138, 97] on link "5. uzdevums" at bounding box center [147, 97] width 80 height 11
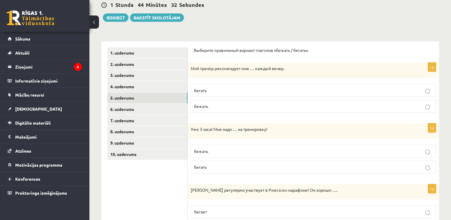
click at [221, 88] on p "бегать" at bounding box center [313, 90] width 239 height 6
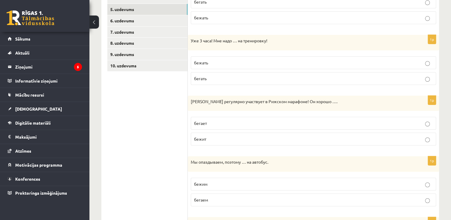
scroll to position [149, 0]
click at [211, 63] on p "бежать" at bounding box center [313, 62] width 239 height 6
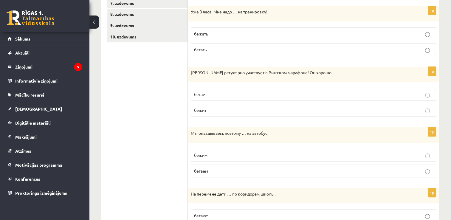
scroll to position [179, 0]
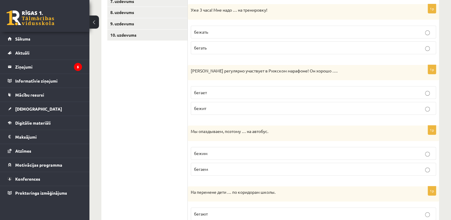
click at [267, 91] on p "бегает" at bounding box center [313, 92] width 239 height 6
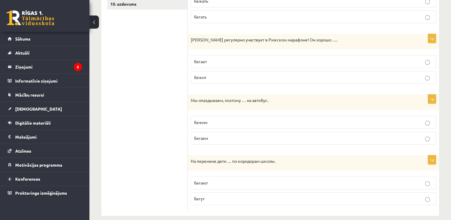
scroll to position [216, 0]
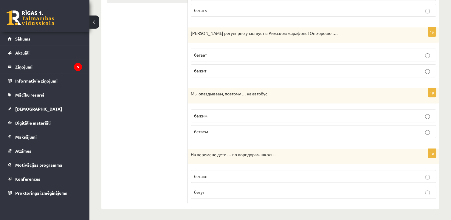
click at [239, 118] on label "бежим" at bounding box center [313, 115] width 245 height 13
click at [224, 175] on p "бегают" at bounding box center [313, 176] width 239 height 6
drag, startPoint x: 188, startPoint y: 154, endPoint x: 236, endPoint y: 186, distance: 57.5
click at [236, 186] on div "1p На перемене дети … по коридорам школы. бегают бегут" at bounding box center [313, 176] width 251 height 55
copy div "На перемене дети … по коридорам школы. бегают бегут"
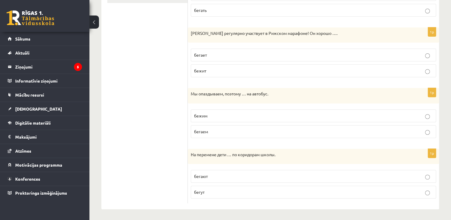
click at [120, 117] on ul "1. uzdevums 2. uzdevums 3. uzdevums 4. uzdevums 5. uzdevums 6. uzdevums 7. uzde…" at bounding box center [147, 47] width 80 height 313
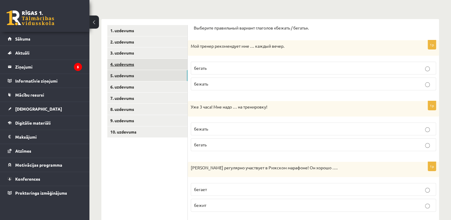
scroll to position [97, 0]
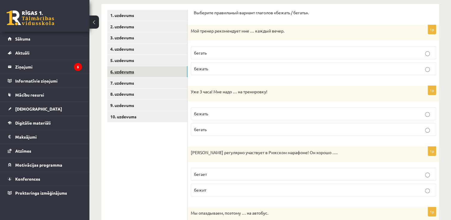
click at [135, 75] on link "6. uzdevums" at bounding box center [147, 71] width 80 height 11
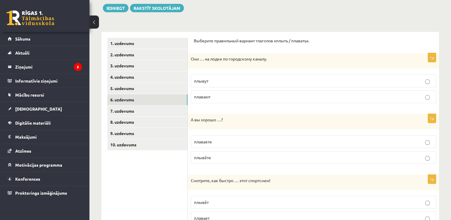
scroll to position [67, 0]
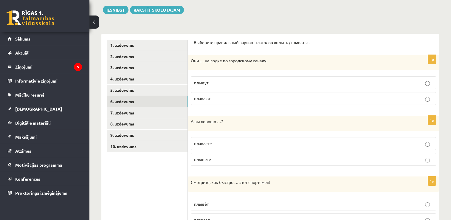
click at [237, 82] on p "плывут" at bounding box center [313, 83] width 239 height 6
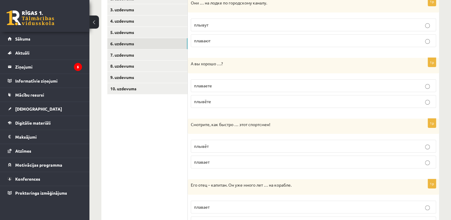
scroll to position [127, 0]
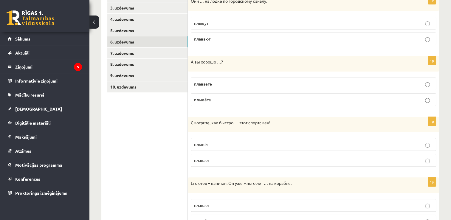
click at [272, 84] on p "плаваете" at bounding box center [313, 84] width 239 height 6
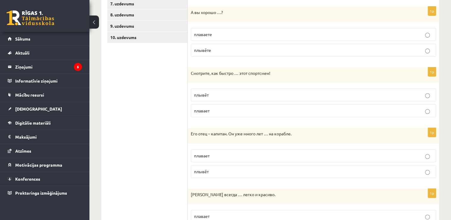
scroll to position [187, 0]
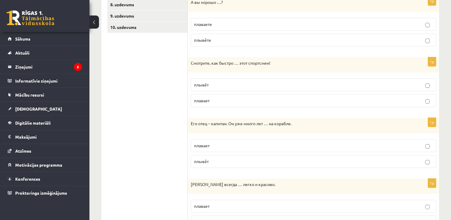
click at [209, 83] on p "плывёт" at bounding box center [313, 85] width 239 height 6
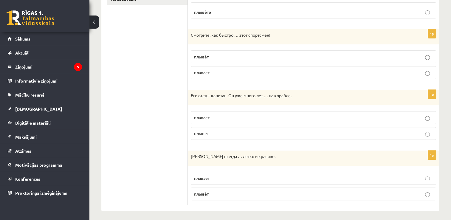
scroll to position [216, 0]
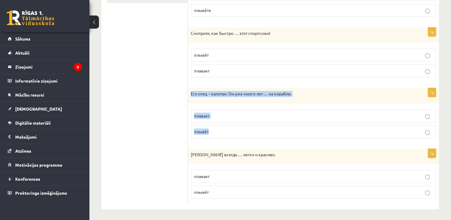
drag, startPoint x: 199, startPoint y: 97, endPoint x: 219, endPoint y: 125, distance: 34.1
click at [219, 125] on div "1p Его отец – капитан. Он уже много лет … на корабле. плавает плывёт" at bounding box center [313, 115] width 251 height 55
copy div "Его отец – капитан. Он уже много лет … на корабле. плавает плывёт"
click at [228, 115] on p "плавает" at bounding box center [313, 116] width 239 height 6
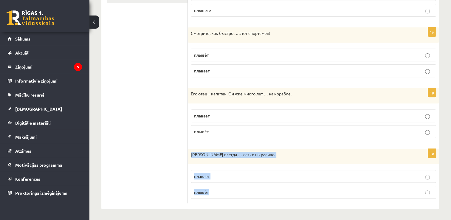
drag, startPoint x: 190, startPoint y: 154, endPoint x: 243, endPoint y: 189, distance: 64.0
click at [243, 189] on div "1p Марис всегда … легко и красиво. плавает плывёт" at bounding box center [313, 176] width 251 height 55
copy div "Марис всегда … легко и красиво. плавает плывёт"
click at [208, 177] on span "плавает" at bounding box center [202, 176] width 16 height 5
click at [108, 96] on ul "1. uzdevums 2. uzdevums 3. uzdevums 4. uzdevums 5. uzdevums 6. uzdevums 7. uzde…" at bounding box center [147, 47] width 80 height 313
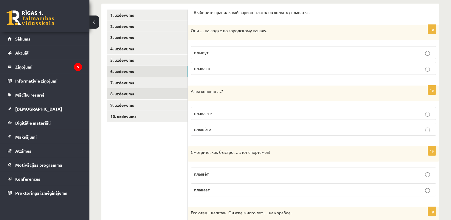
scroll to position [97, 0]
click at [131, 85] on link "7. uzdevums" at bounding box center [147, 83] width 80 height 11
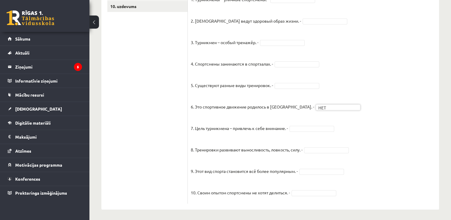
scroll to position [209, 0]
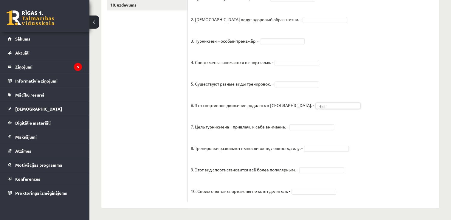
click at [308, 131] on fieldset "1. Турникмены – уличные спортсмены. - 2. Турникмены ведут здоровый образ жизни.…" at bounding box center [313, 96] width 245 height 206
drag, startPoint x: 289, startPoint y: 39, endPoint x: 289, endPoint y: 42, distance: 3.0
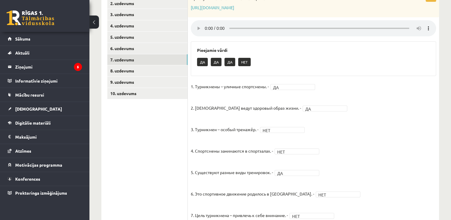
scroll to position [120, 0]
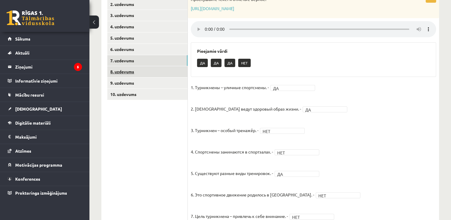
click at [115, 72] on link "8. uzdevums" at bounding box center [147, 71] width 80 height 11
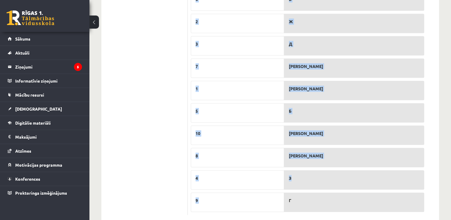
scroll to position [538, 0]
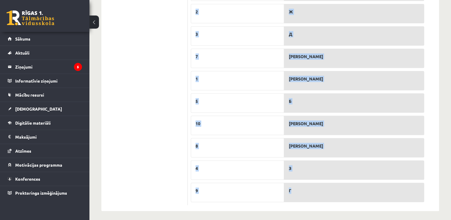
drag, startPoint x: 189, startPoint y: 42, endPoint x: 340, endPoint y: 184, distance: 207.3
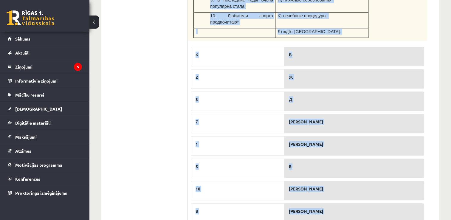
scroll to position [479, 0]
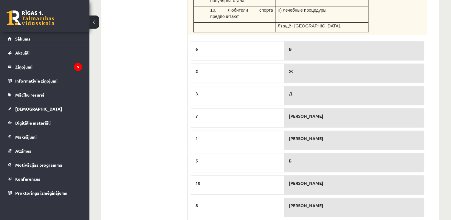
drag, startPoint x: 205, startPoint y: 141, endPoint x: 207, endPoint y: 129, distance: 11.5
click at [207, 131] on div "1" at bounding box center [237, 140] width 93 height 19
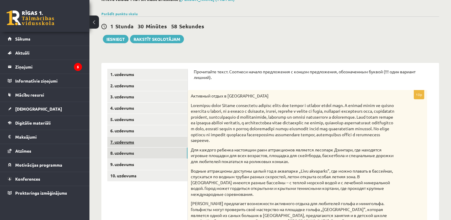
scroll to position [32, 0]
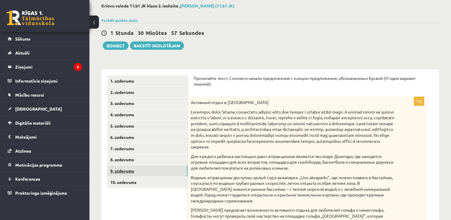
click at [127, 170] on link "9. uzdevums" at bounding box center [147, 170] width 80 height 11
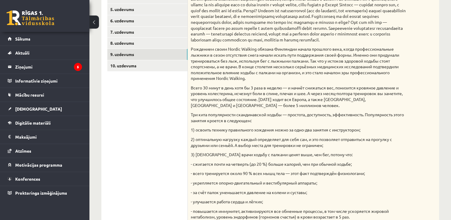
scroll to position [29, 0]
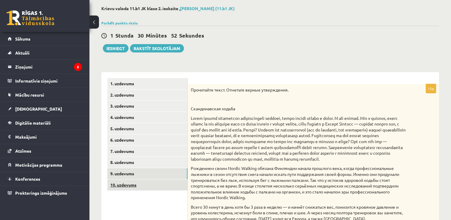
click at [154, 184] on link "10. uzdevums" at bounding box center [147, 184] width 80 height 11
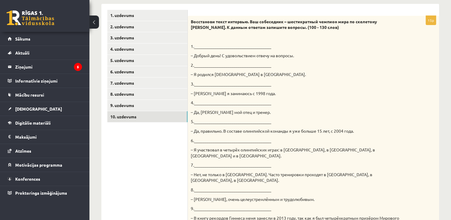
scroll to position [69, 0]
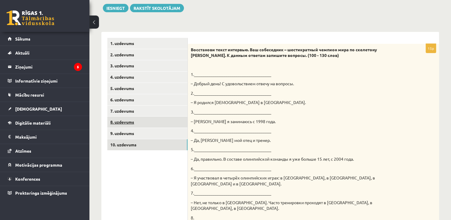
click at [121, 121] on link "8. uzdevums" at bounding box center [147, 122] width 80 height 11
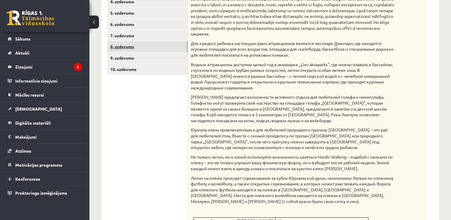
scroll to position [122, 0]
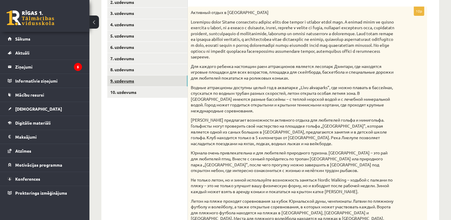
click at [144, 83] on link "9. uzdevums" at bounding box center [147, 80] width 80 height 11
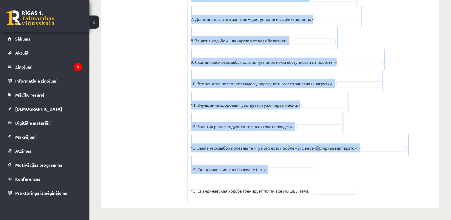
scroll to position [596, 0]
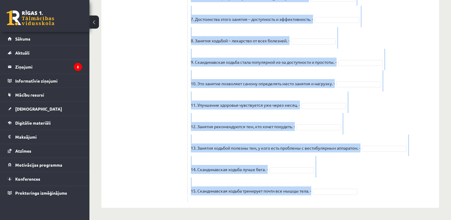
drag, startPoint x: 192, startPoint y: 58, endPoint x: 398, endPoint y: 187, distance: 242.9
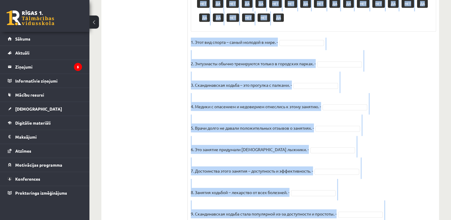
scroll to position [417, 0]
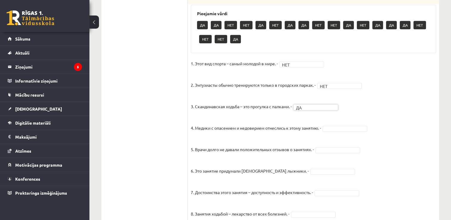
click at [335, 137] on fieldset "1. Этот вид спорта – самый молодой в мире. - НЕТ *** 2. Энтузиасты обычно трени…" at bounding box center [313, 215] width 245 height 313
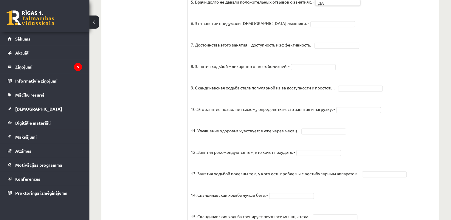
scroll to position [566, 0]
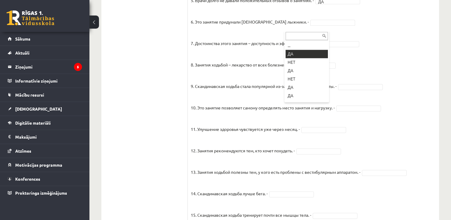
drag, startPoint x: 296, startPoint y: 50, endPoint x: 319, endPoint y: 58, distance: 24.3
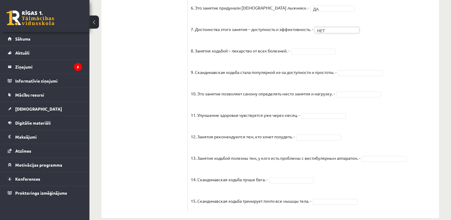
click at [332, 38] on fieldset "1. Этот вид спорта – самый молодой в мире. - НЕТ *** 2. Энтузиасты обычно трени…" at bounding box center [313, 52] width 245 height 313
click at [328, 32] on fieldset "1. Этот вид спорта – самый молодой в мире. - НЕТ *** 2. Энтузиасты обычно трени…" at bounding box center [313, 52] width 245 height 313
click at [325, 61] on fieldset "1. Этот вид спорта – самый молодой в мире. - НЕТ *** 2. Энтузиасты обычно трени…" at bounding box center [313, 52] width 245 height 313
drag, startPoint x: 363, startPoint y: 166, endPoint x: 366, endPoint y: 166, distance: 3.6
click at [360, 162] on p "13. Занятия ходьбой полезны тем, у кого есть проблемы с вестибулярным аппаратом…" at bounding box center [276, 154] width 170 height 18
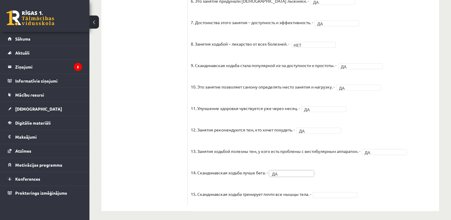
scroll to position [582, 0]
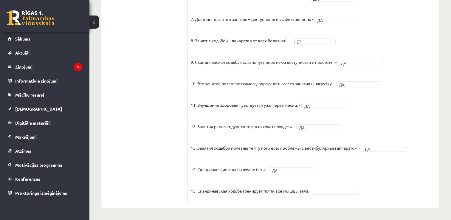
click at [340, 195] on fieldset "1. Этот вид спорта – самый молодой в мире. - НЕТ *** 2. Энтузиасты обычно трени…" at bounding box center [313, 42] width 245 height 313
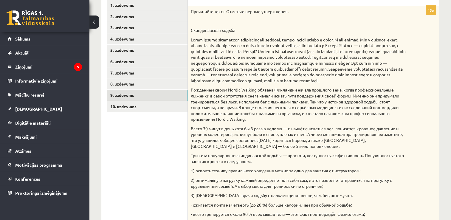
scroll to position [45, 0]
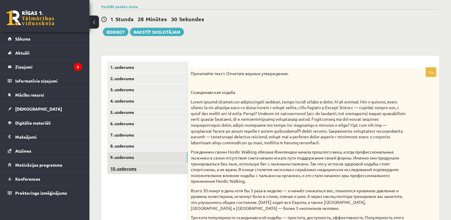
click at [137, 171] on link "10. uzdevums" at bounding box center [147, 168] width 80 height 11
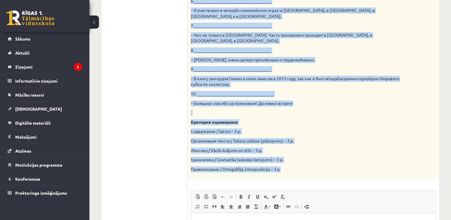
scroll to position [254, 0]
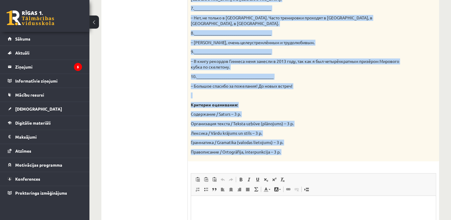
drag, startPoint x: 190, startPoint y: 40, endPoint x: 306, endPoint y: 155, distance: 164.4
click at [306, 155] on div "15p Восстанови текст интервью. Ваш собеседник – шестикратный чемпион мира по ск…" at bounding box center [313, 78] width 251 height 439
click at [326, 115] on div "Восстанови текст интервью. Ваш собеседник – шестикратный чемпион мира по скелет…" at bounding box center [313, 10] width 251 height 303
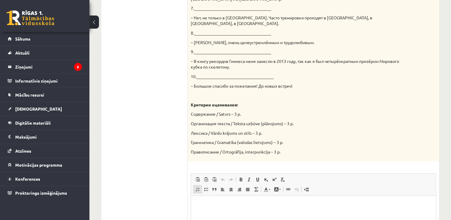
click at [197, 185] on link "Вставить / удалить нумерованный список" at bounding box center [197, 189] width 8 height 8
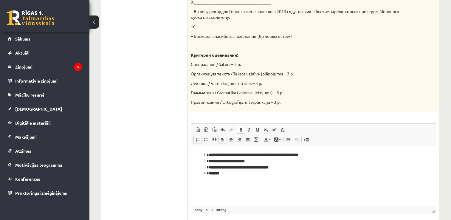
scroll to position [314, 0]
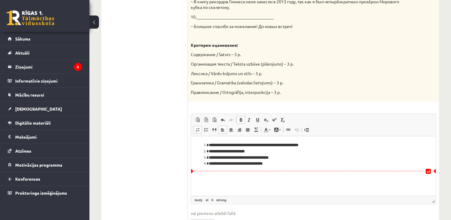
click at [260, 165] on strong "**********" at bounding box center [236, 164] width 54 height 4
click at [337, 173] on html "**********" at bounding box center [313, 154] width 245 height 37
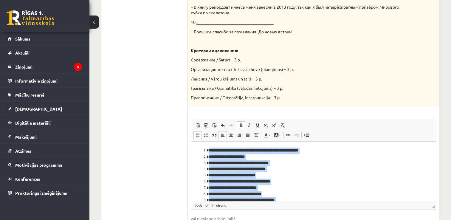
scroll to position [308, 0]
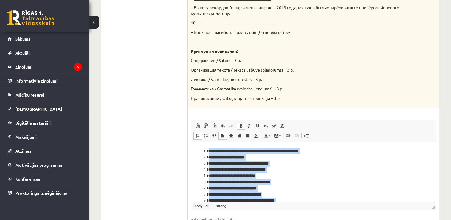
drag, startPoint x: 279, startPoint y: 199, endPoint x: 420, endPoint y: 264, distance: 155.7
click at [204, 142] on html "**********" at bounding box center [313, 179] width 245 height 74
click at [242, 123] on span at bounding box center [240, 125] width 5 height 5
click at [315, 166] on li "**********" at bounding box center [311, 163] width 205 height 6
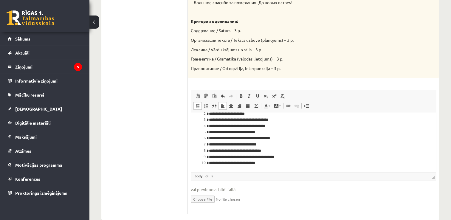
scroll to position [14, 0]
click at [249, 163] on li "**********" at bounding box center [311, 163] width 205 height 6
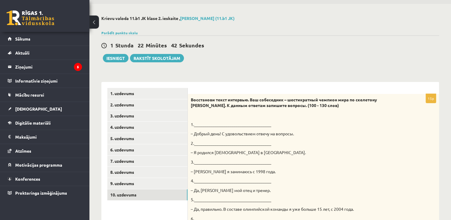
scroll to position [10, 0]
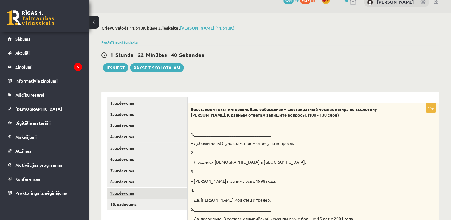
click at [158, 193] on link "9. uzdevums" at bounding box center [147, 193] width 80 height 11
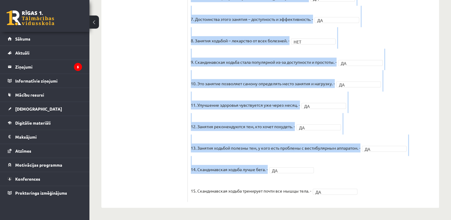
scroll to position [582, 0]
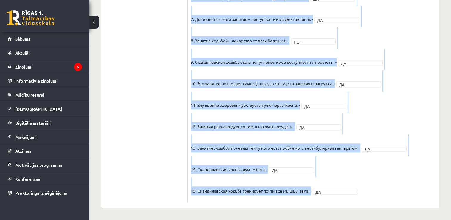
drag, startPoint x: 191, startPoint y: 119, endPoint x: 364, endPoint y: 186, distance: 185.5
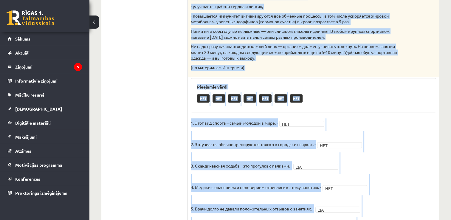
click at [404, 113] on div "Pieejamie vārdi НЕТ НЕТ НЕТ НЕТ НЕТ НЕТ НЕТ" at bounding box center [313, 95] width 245 height 35
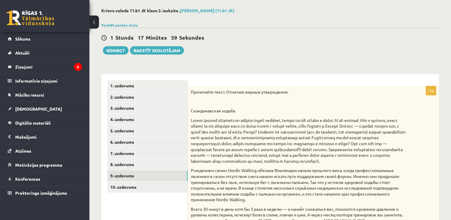
scroll to position [45, 0]
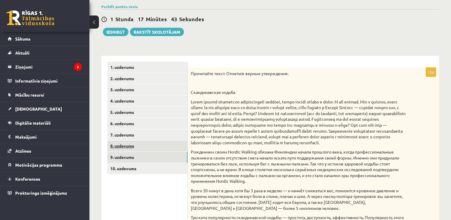
click at [149, 149] on link "8. uzdevums" at bounding box center [147, 145] width 80 height 11
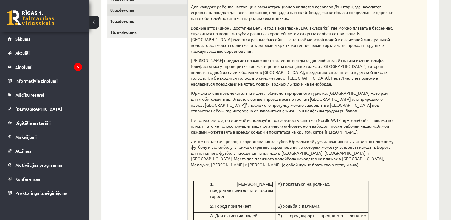
scroll to position [181, 0]
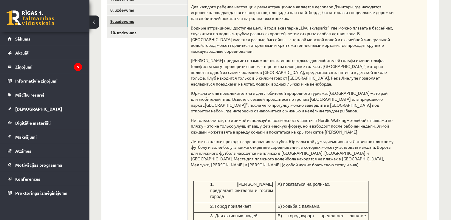
click at [125, 22] on link "9. uzdevums" at bounding box center [147, 21] width 80 height 11
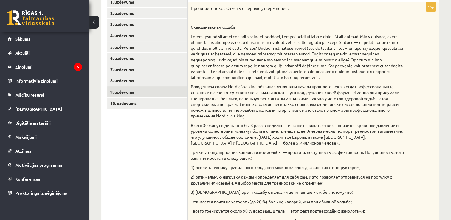
scroll to position [105, 0]
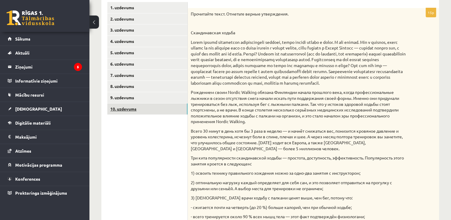
click at [131, 113] on link "10. uzdevums" at bounding box center [147, 108] width 80 height 11
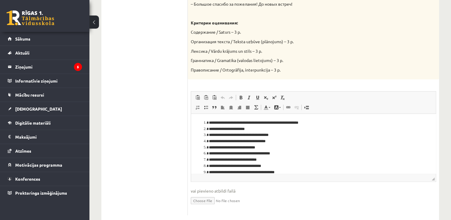
scroll to position [337, 0]
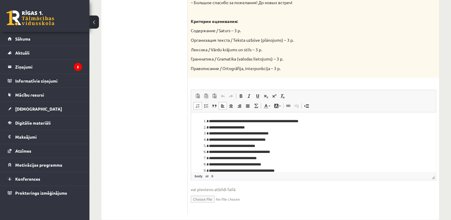
click at [229, 141] on li "**********" at bounding box center [311, 140] width 205 height 6
click at [228, 139] on li "**********" at bounding box center [311, 140] width 205 height 6
drag, startPoint x: 209, startPoint y: 140, endPoint x: 286, endPoint y: 138, distance: 76.6
click at [286, 138] on li "**********" at bounding box center [311, 140] width 205 height 6
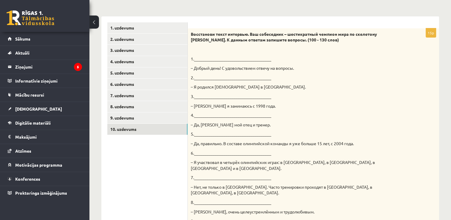
scroll to position [83, 0]
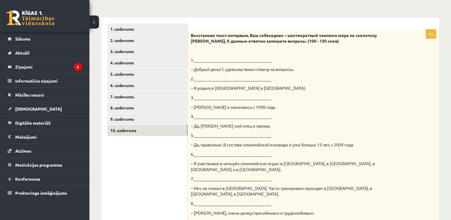
drag, startPoint x: 322, startPoint y: 44, endPoint x: 190, endPoint y: 33, distance: 133.1
click at [190, 33] on div "Восстанови текст интервью. Ваш собеседник – шестикратный чемпион мира по скелет…" at bounding box center [313, 181] width 251 height 303
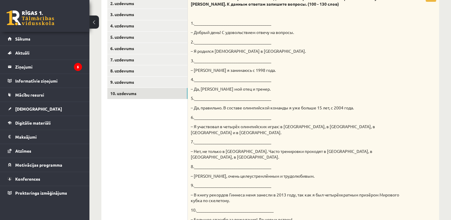
scroll to position [122, 0]
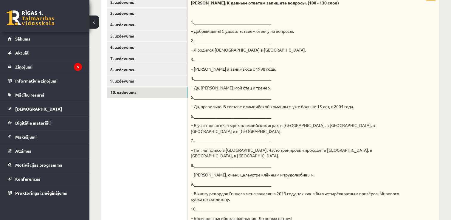
drag, startPoint x: 360, startPoint y: 109, endPoint x: 188, endPoint y: 97, distance: 173.0
click at [188, 97] on div "Восстанови текст интервью. Ваш собеседник – шестикратный чемпион мира по скелет…" at bounding box center [313, 142] width 251 height 303
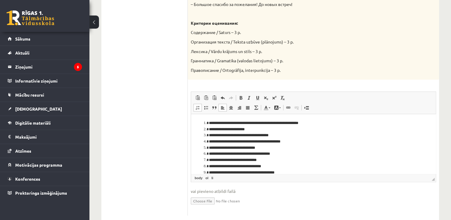
scroll to position [335, 0]
drag, startPoint x: 275, startPoint y: 149, endPoint x: 209, endPoint y: 149, distance: 66.5
click at [209, 149] on li "**********" at bounding box center [311, 148] width 205 height 6
click at [288, 154] on li "**********" at bounding box center [311, 154] width 205 height 6
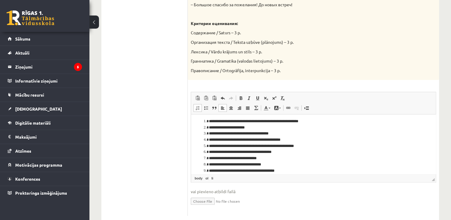
scroll to position [2, 0]
drag, startPoint x: 299, startPoint y: 153, endPoint x: 296, endPoint y: 153, distance: 3.0
click at [296, 153] on li "**********" at bounding box center [311, 152] width 205 height 6
click at [298, 153] on li "**********" at bounding box center [311, 152] width 205 height 6
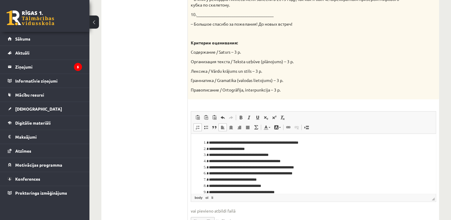
scroll to position [317, 0]
click at [296, 174] on li "**********" at bounding box center [311, 173] width 205 height 6
click at [288, 174] on li "**********" at bounding box center [311, 173] width 205 height 6
click at [318, 173] on li "**********" at bounding box center [311, 173] width 205 height 6
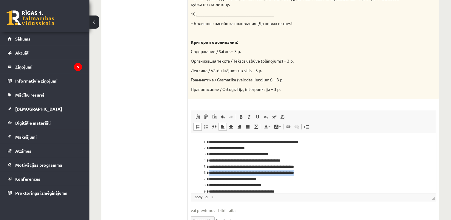
drag, startPoint x: 321, startPoint y: 173, endPoint x: 207, endPoint y: 174, distance: 114.5
click at [209, 174] on li "**********" at bounding box center [311, 173] width 205 height 6
click at [322, 171] on li "**********" at bounding box center [311, 173] width 205 height 6
click at [292, 173] on li "**********" at bounding box center [311, 173] width 205 height 6
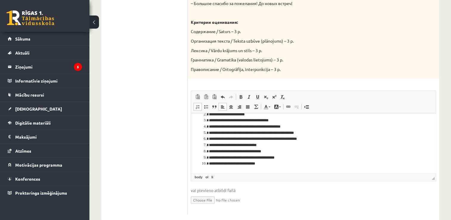
scroll to position [14, 0]
click at [320, 138] on li "**********" at bounding box center [311, 139] width 205 height 6
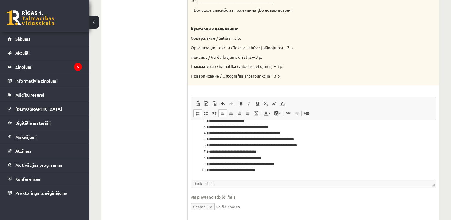
scroll to position [337, 0]
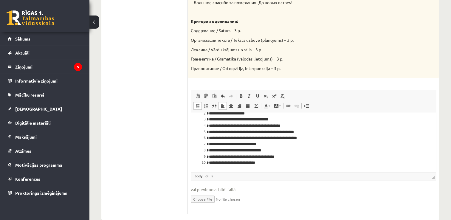
click at [228, 156] on li "**********" at bounding box center [311, 157] width 205 height 6
click at [231, 163] on li "**********" at bounding box center [311, 163] width 205 height 6
click at [229, 156] on li "**********" at bounding box center [311, 157] width 205 height 6
click at [222, 156] on li "**********" at bounding box center [311, 157] width 205 height 6
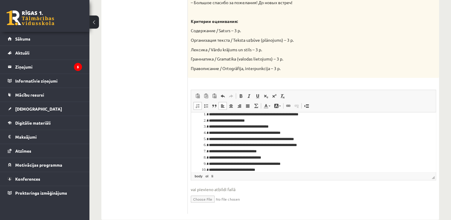
scroll to position [7, 0]
click at [226, 165] on li "**********" at bounding box center [311, 164] width 205 height 6
drag, startPoint x: 235, startPoint y: 164, endPoint x: 228, endPoint y: 164, distance: 6.6
click at [228, 164] on li "**********" at bounding box center [311, 164] width 205 height 6
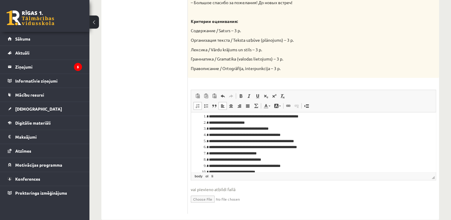
scroll to position [4, 0]
click at [221, 149] on li "**********" at bounding box center [311, 148] width 205 height 6
drag, startPoint x: 223, startPoint y: 148, endPoint x: 213, endPoint y: 148, distance: 10.1
click at [213, 148] on li "**********" at bounding box center [311, 148] width 205 height 6
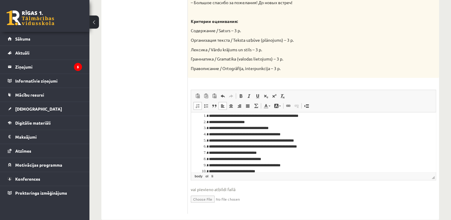
click at [227, 165] on li "**********" at bounding box center [311, 165] width 205 height 6
drag, startPoint x: 272, startPoint y: 159, endPoint x: 276, endPoint y: 159, distance: 3.9
click at [276, 159] on li "**********" at bounding box center [311, 159] width 205 height 6
click at [233, 164] on li "**********" at bounding box center [311, 165] width 205 height 6
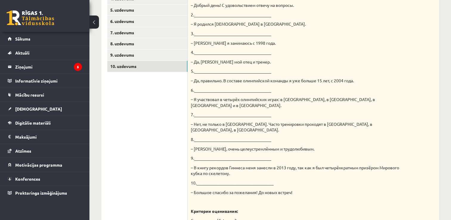
scroll to position [147, 0]
drag, startPoint x: 297, startPoint y: 157, endPoint x: 289, endPoint y: 157, distance: 8.0
click at [289, 166] on p "– В книгу рекордов Гиннеса меня занесли в 2013 году, так как я был четырёхкратн…" at bounding box center [299, 172] width 216 height 12
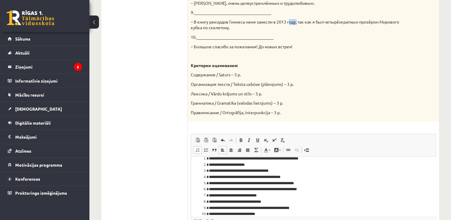
scroll to position [14, 0]
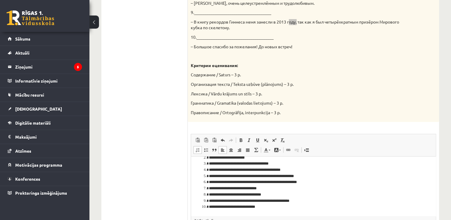
click at [239, 201] on li "**********" at bounding box center [311, 201] width 205 height 6
click at [261, 216] on span "◢ Путь элементов body ol li" at bounding box center [313, 220] width 245 height 8
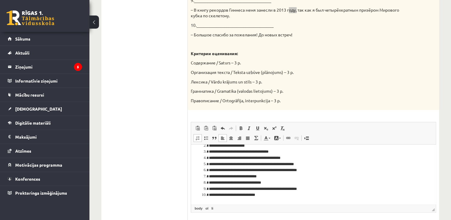
click at [249, 190] on li "**********" at bounding box center [311, 189] width 205 height 6
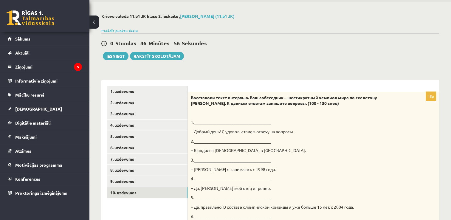
scroll to position [0, 0]
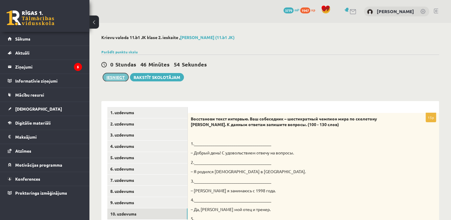
click at [115, 77] on button "Iesniegt" at bounding box center [116, 77] width 26 height 8
